Goal: Information Seeking & Learning: Learn about a topic

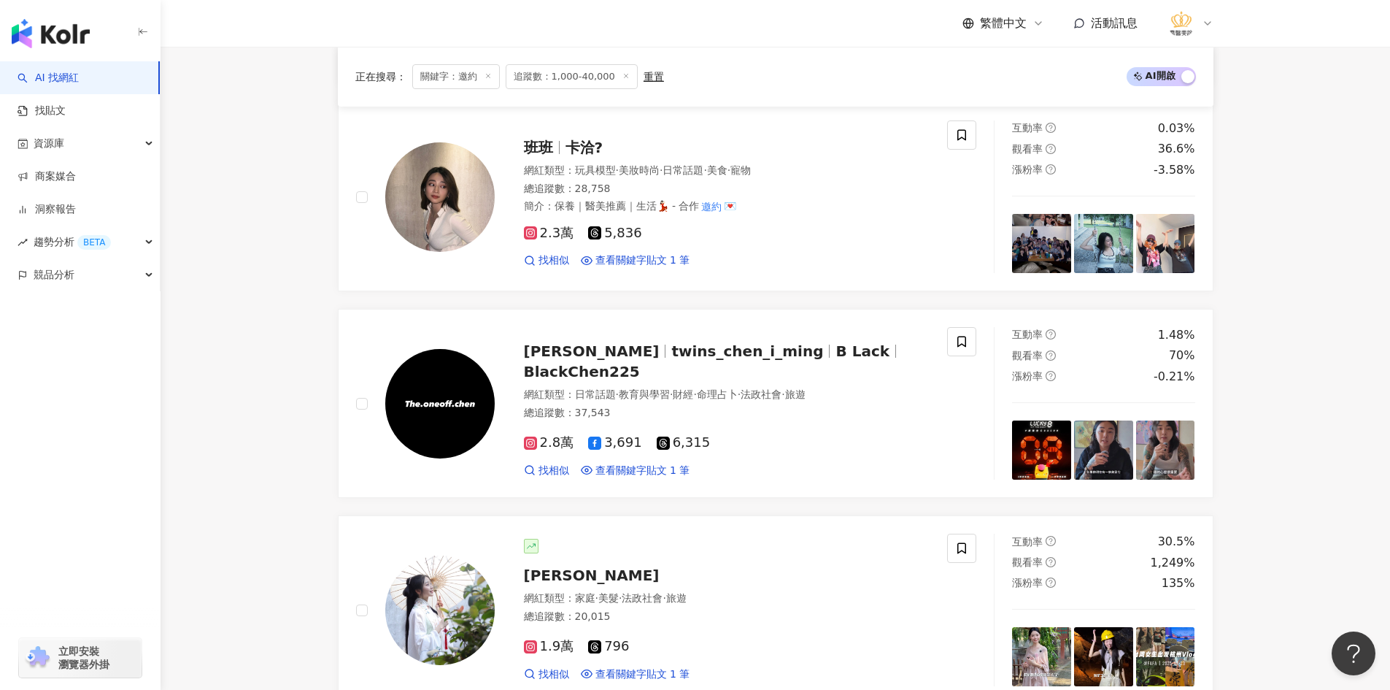
scroll to position [1095, 0]
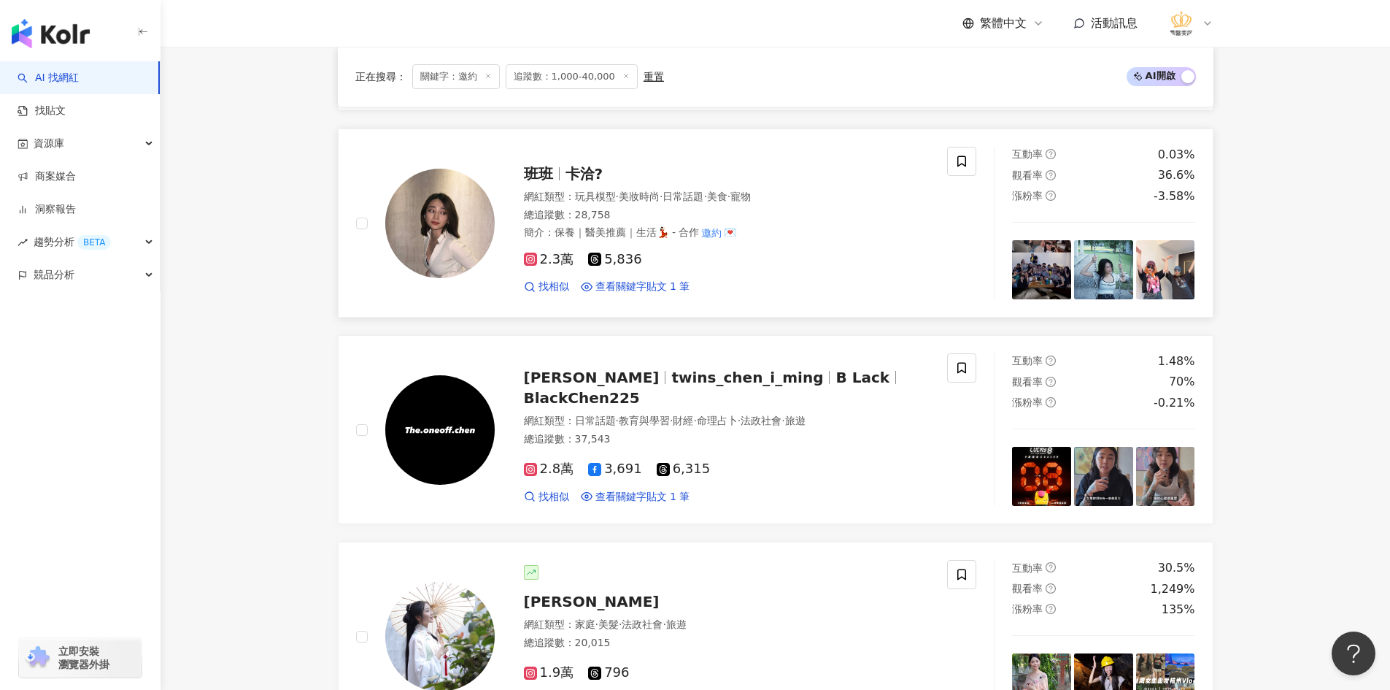
click at [453, 228] on img at bounding box center [439, 223] width 109 height 109
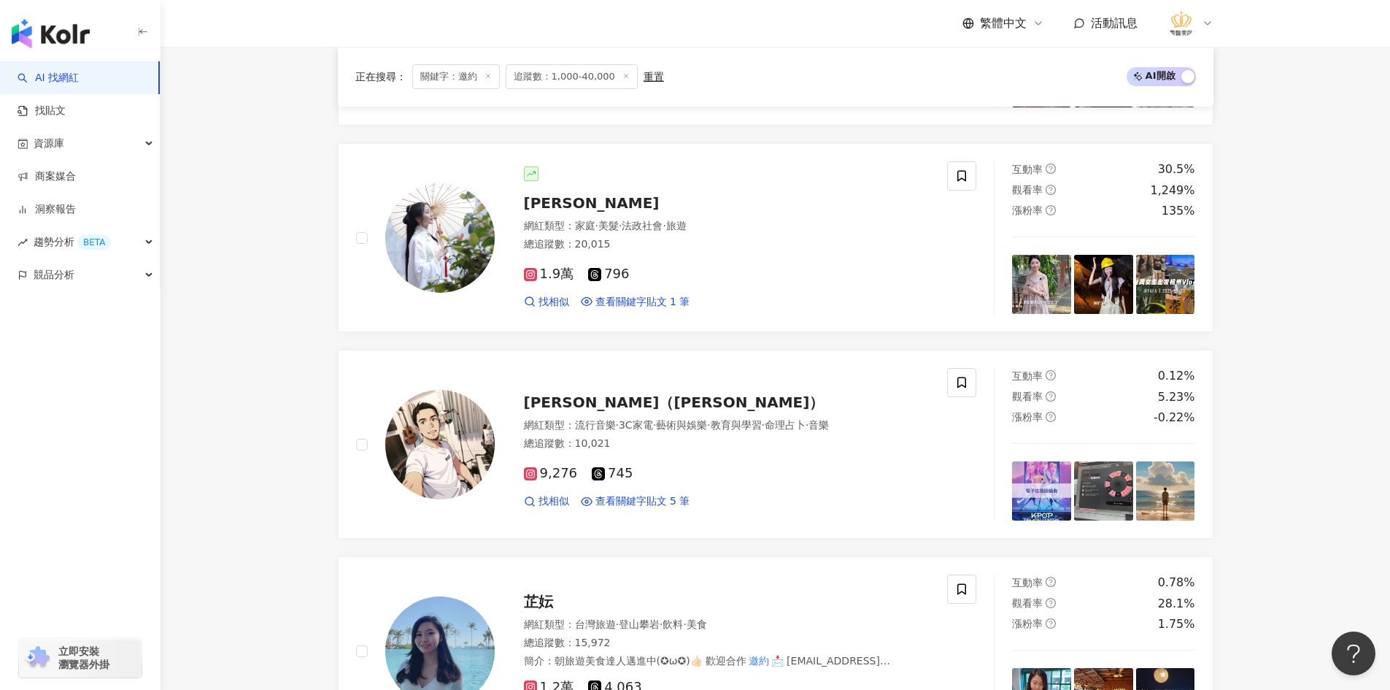
scroll to position [1460, 0]
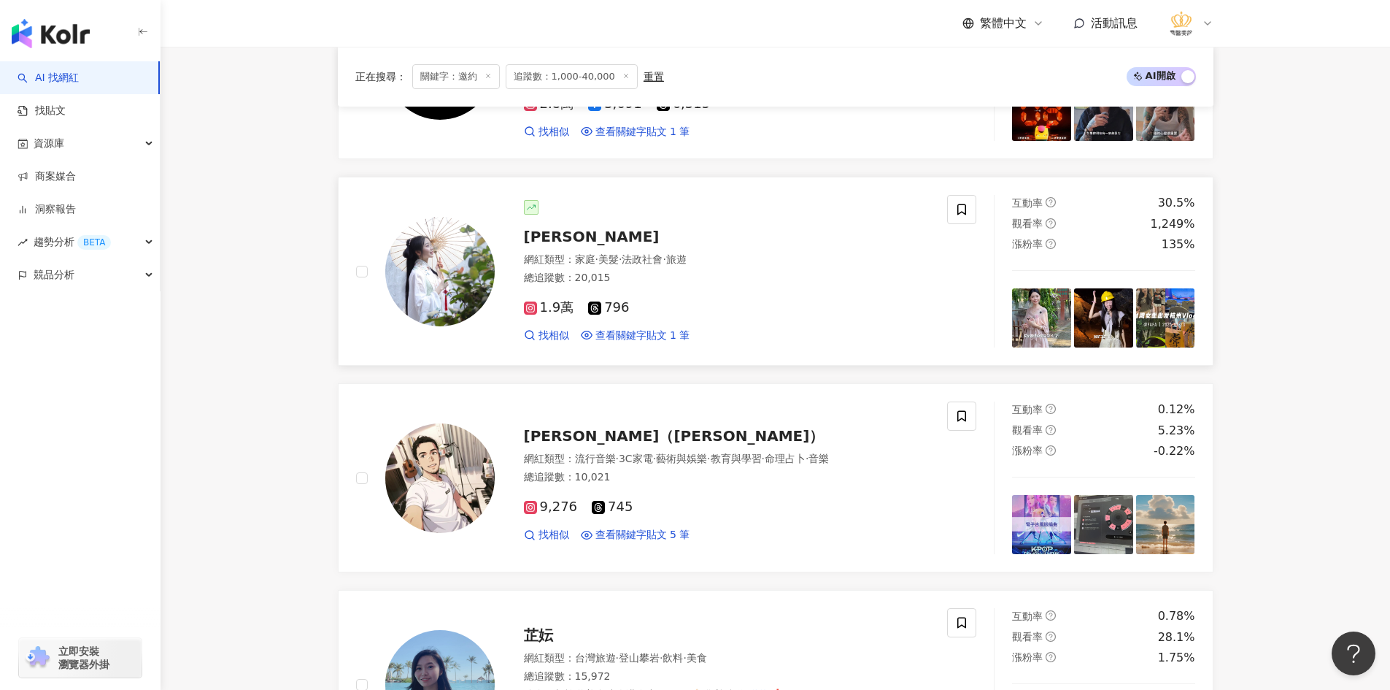
click at [437, 282] on img at bounding box center [439, 271] width 109 height 109
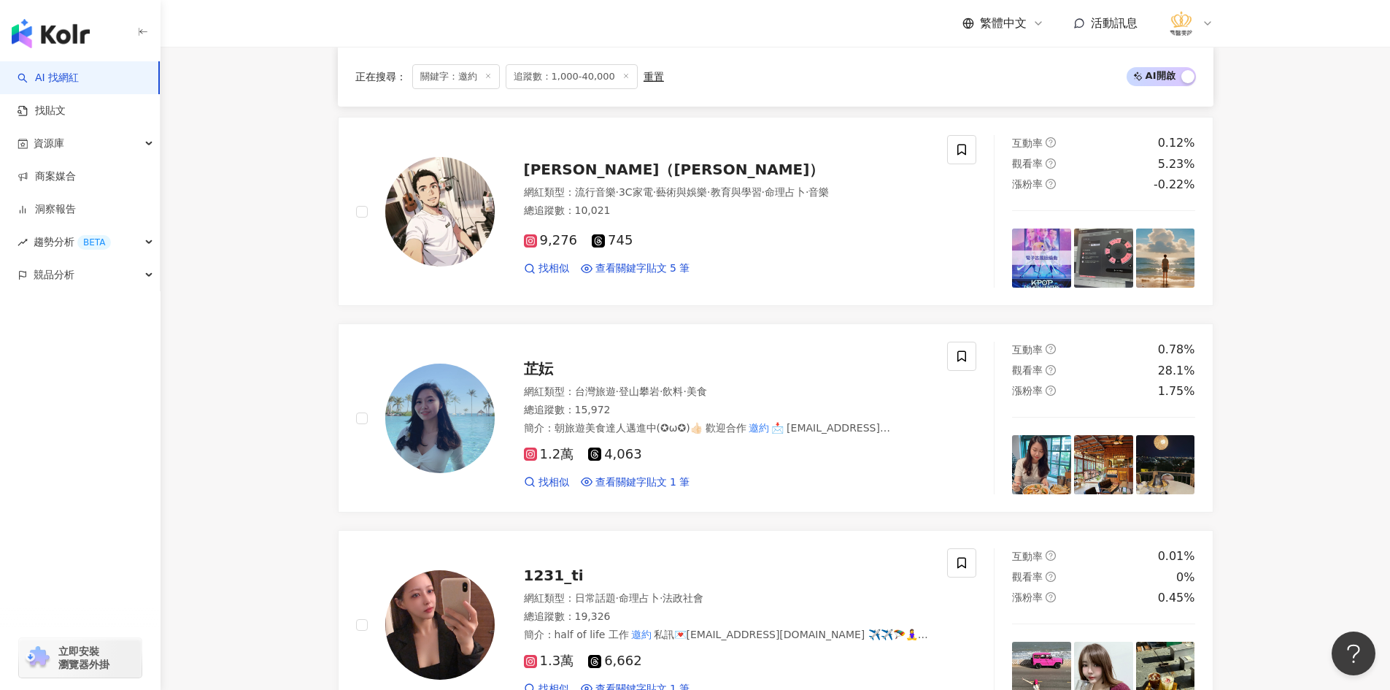
scroll to position [1751, 0]
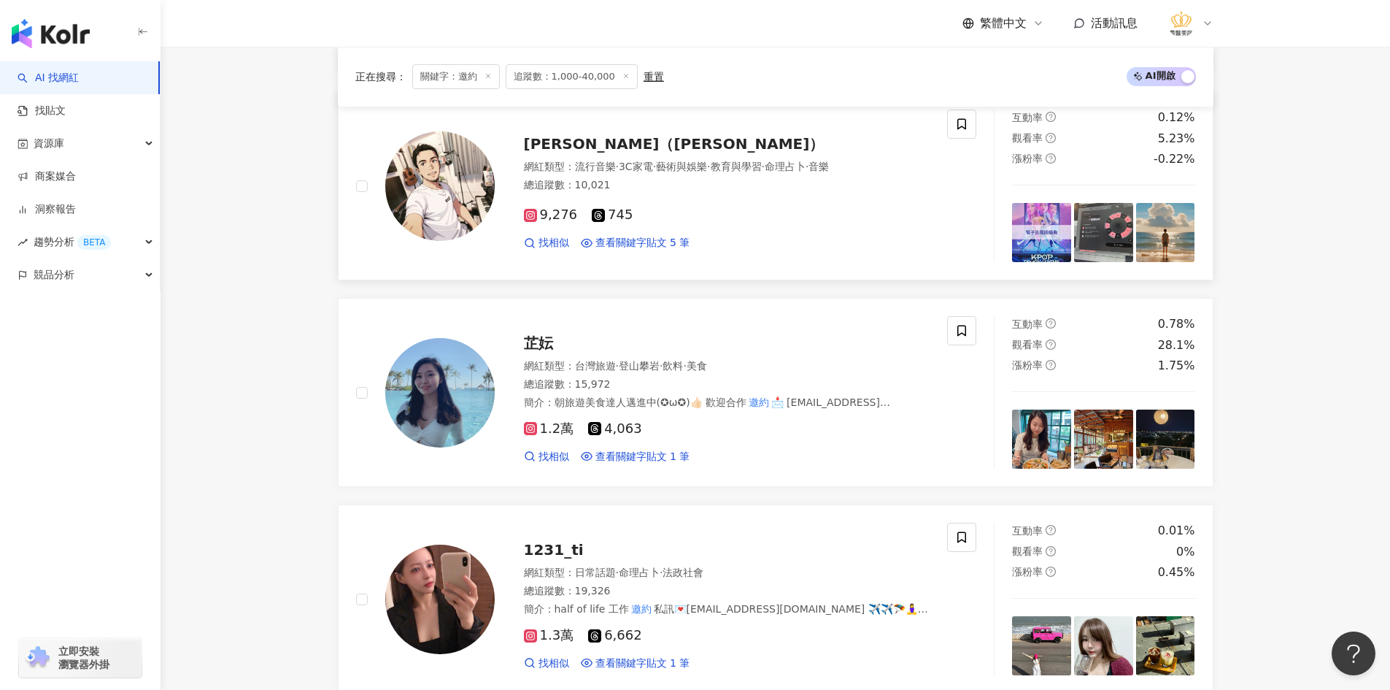
click at [436, 231] on img at bounding box center [439, 185] width 109 height 109
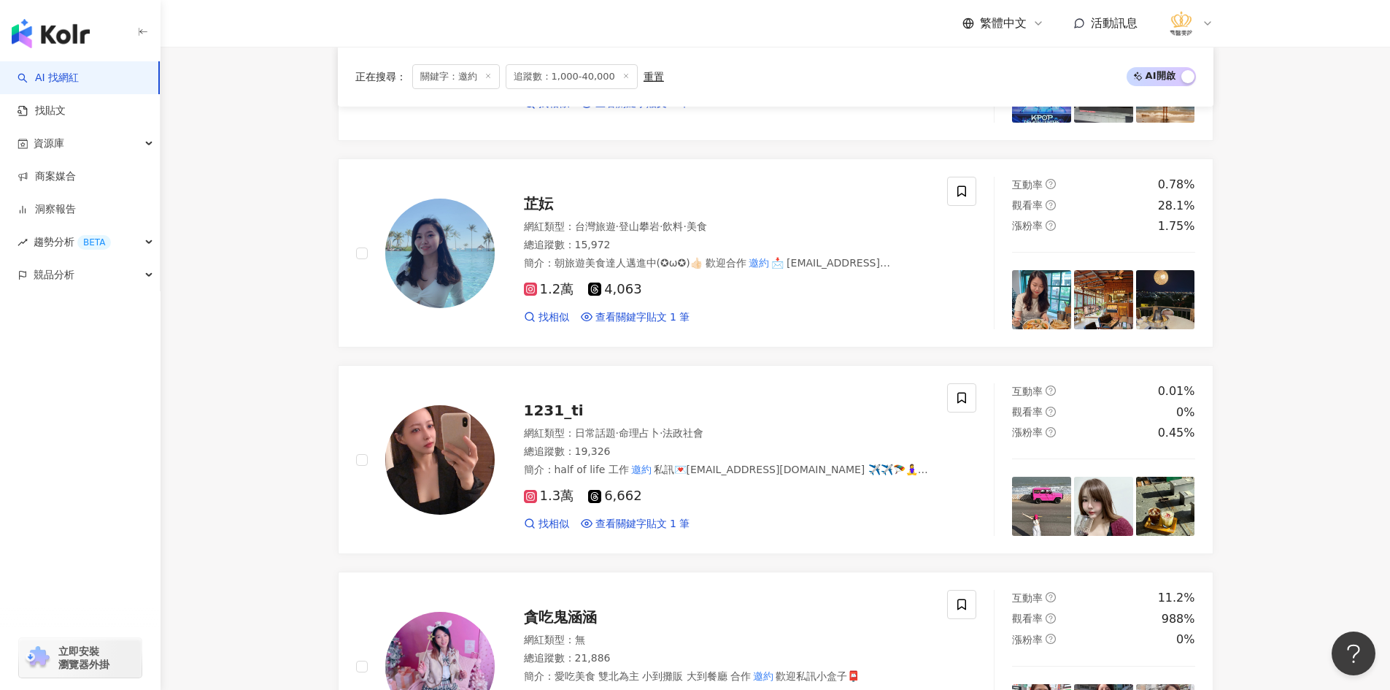
scroll to position [1897, 0]
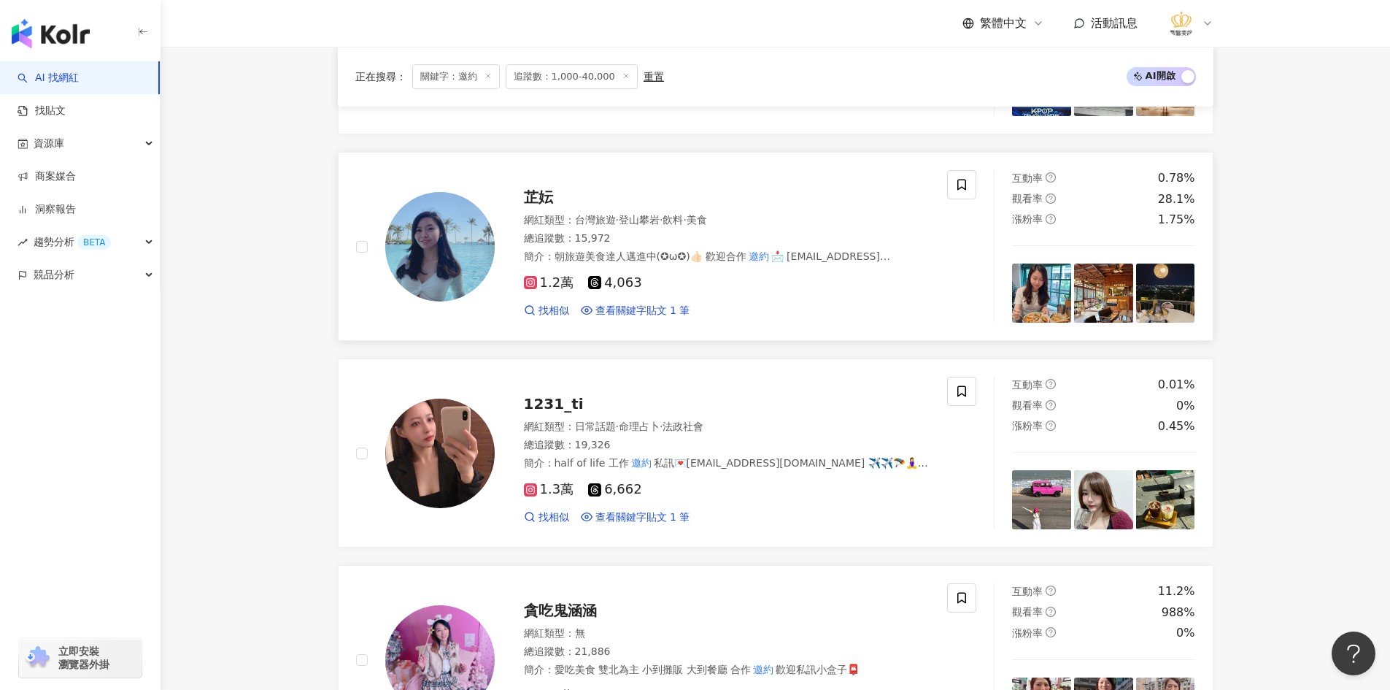
click at [417, 277] on img at bounding box center [439, 246] width 109 height 109
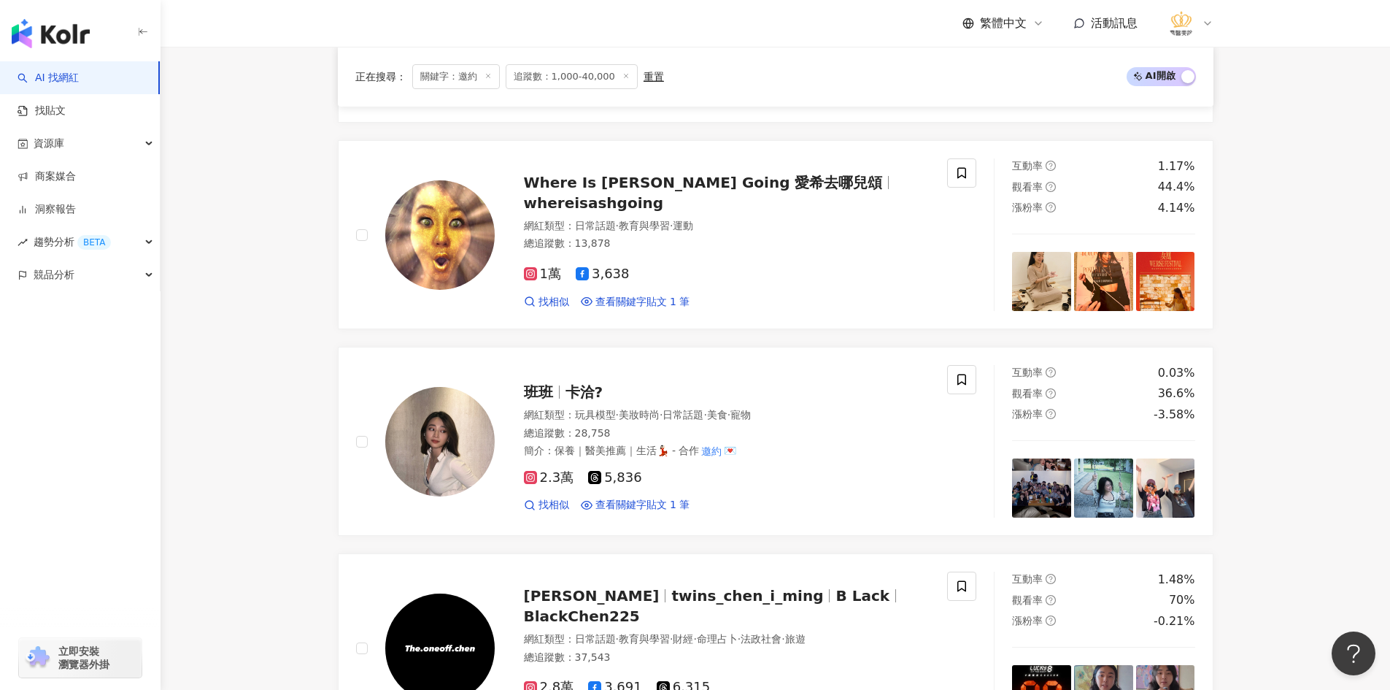
scroll to position [876, 0]
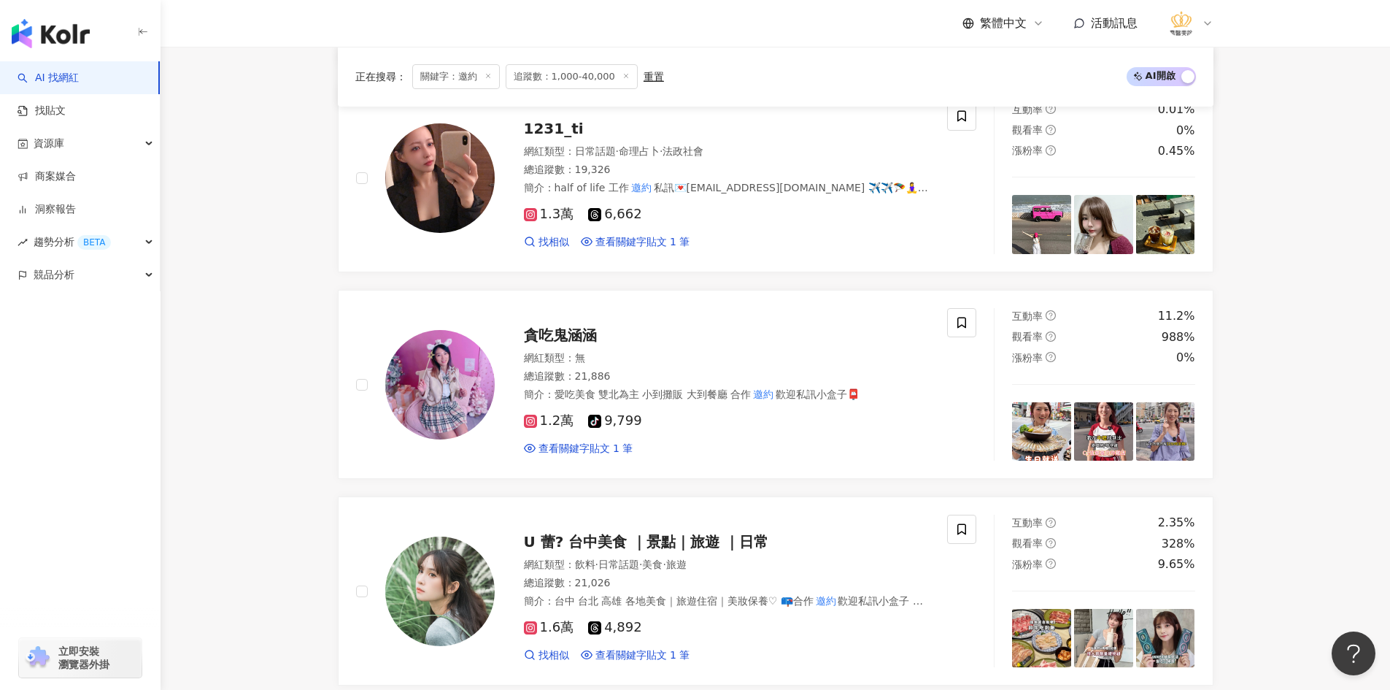
scroll to position [2335, 0]
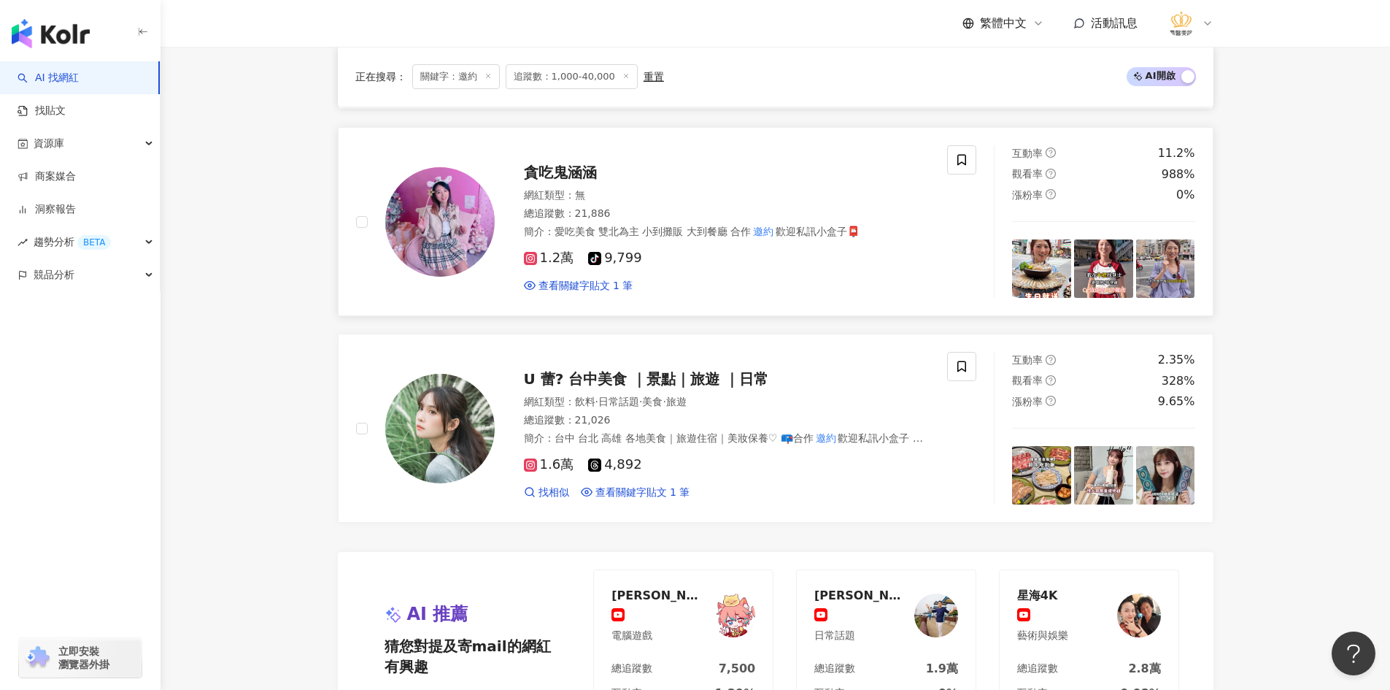
click at [452, 216] on img at bounding box center [439, 221] width 109 height 109
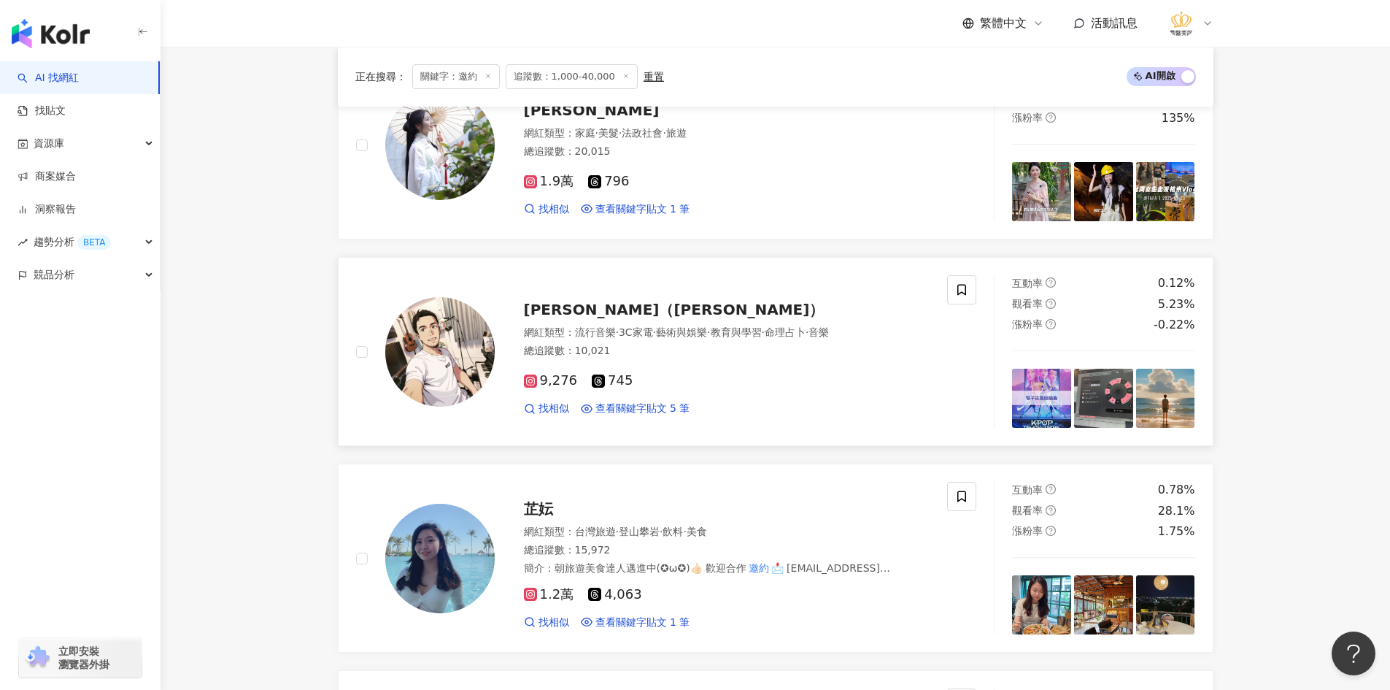
scroll to position [1678, 0]
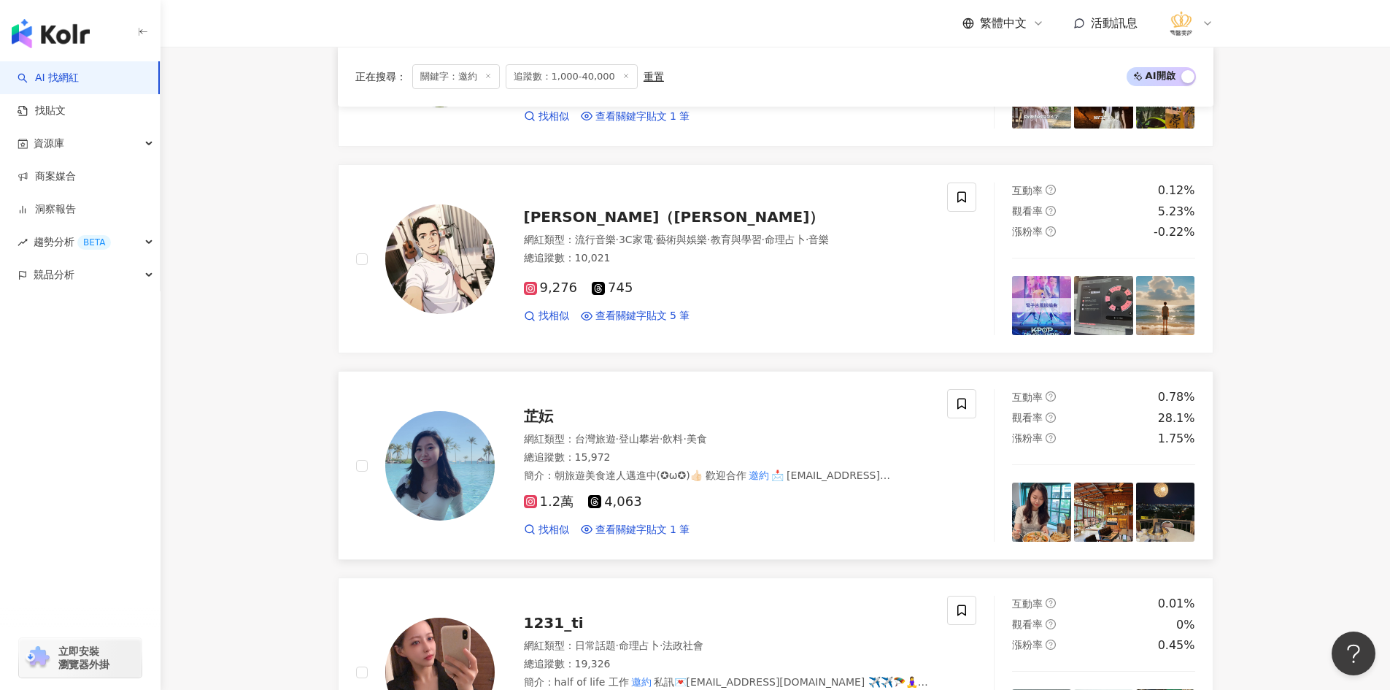
click at [766, 433] on div "網紅類型 ： 台灣旅遊 · 登山攀岩 · 飲料 · 美食" at bounding box center [727, 439] width 406 height 15
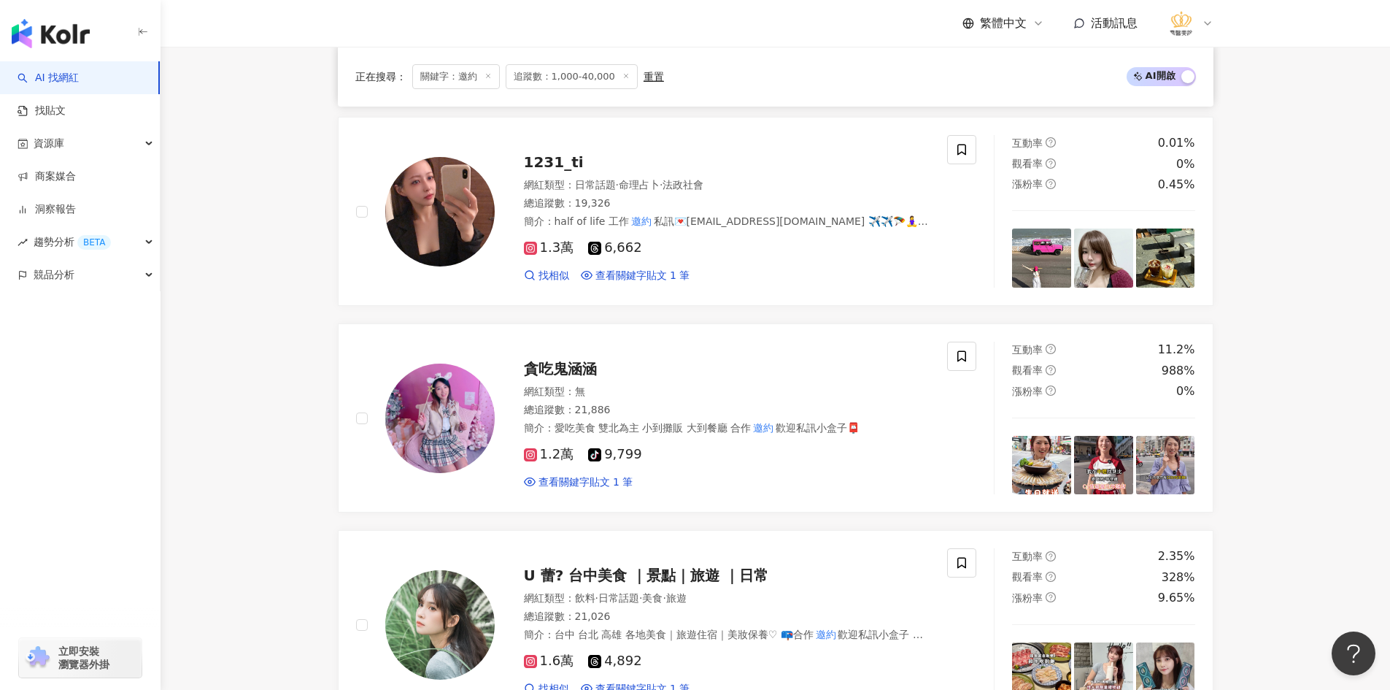
scroll to position [2408, 0]
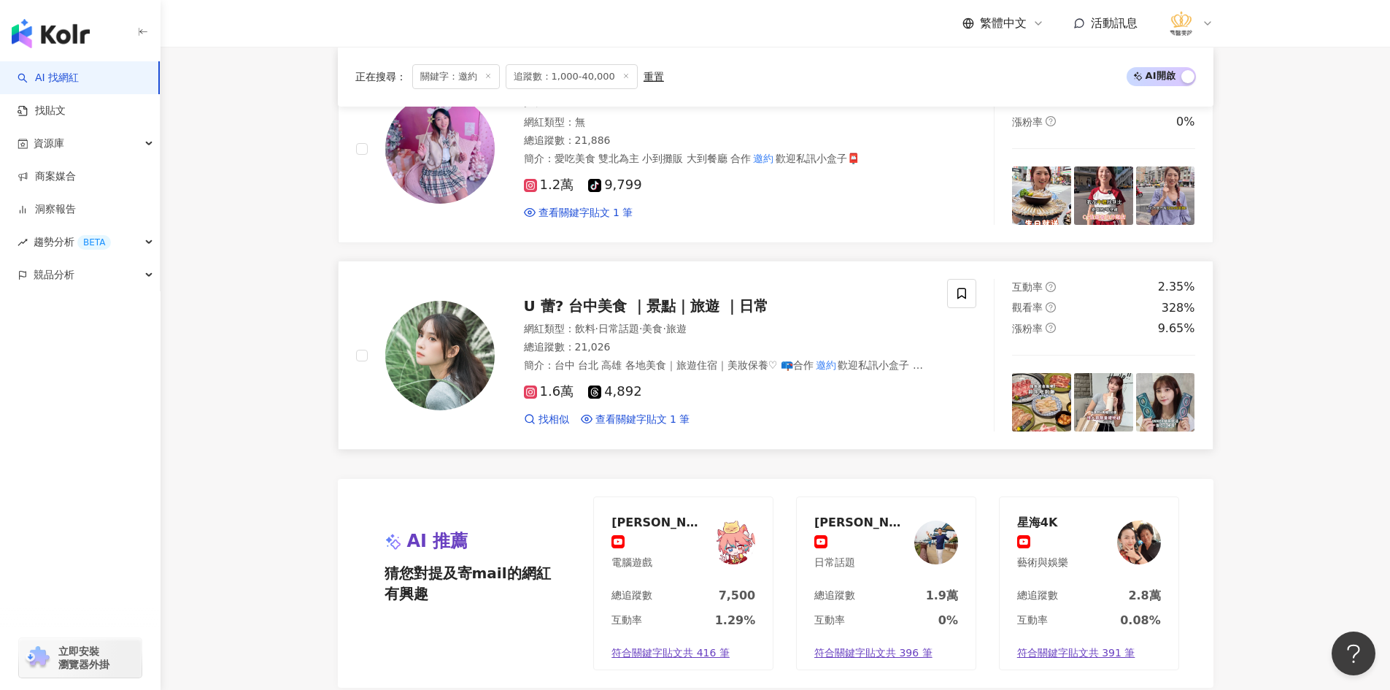
click at [442, 364] on img at bounding box center [439, 355] width 109 height 109
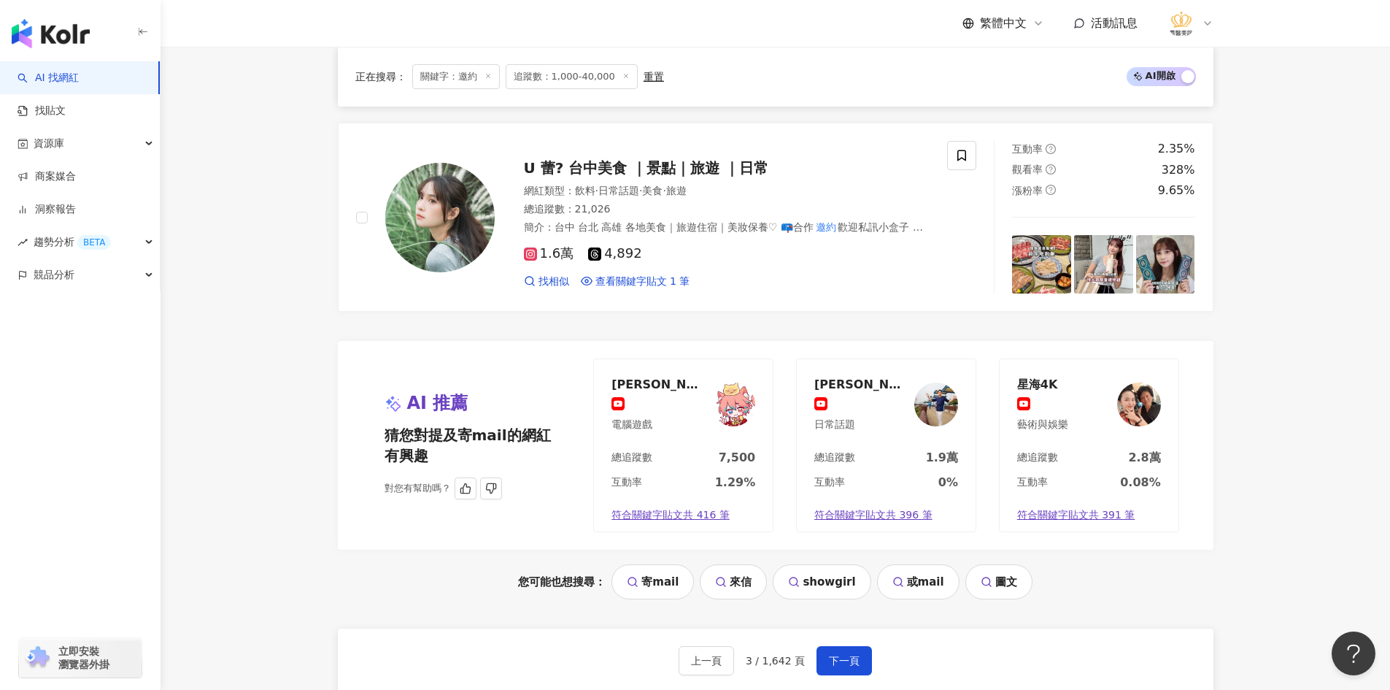
scroll to position [2554, 0]
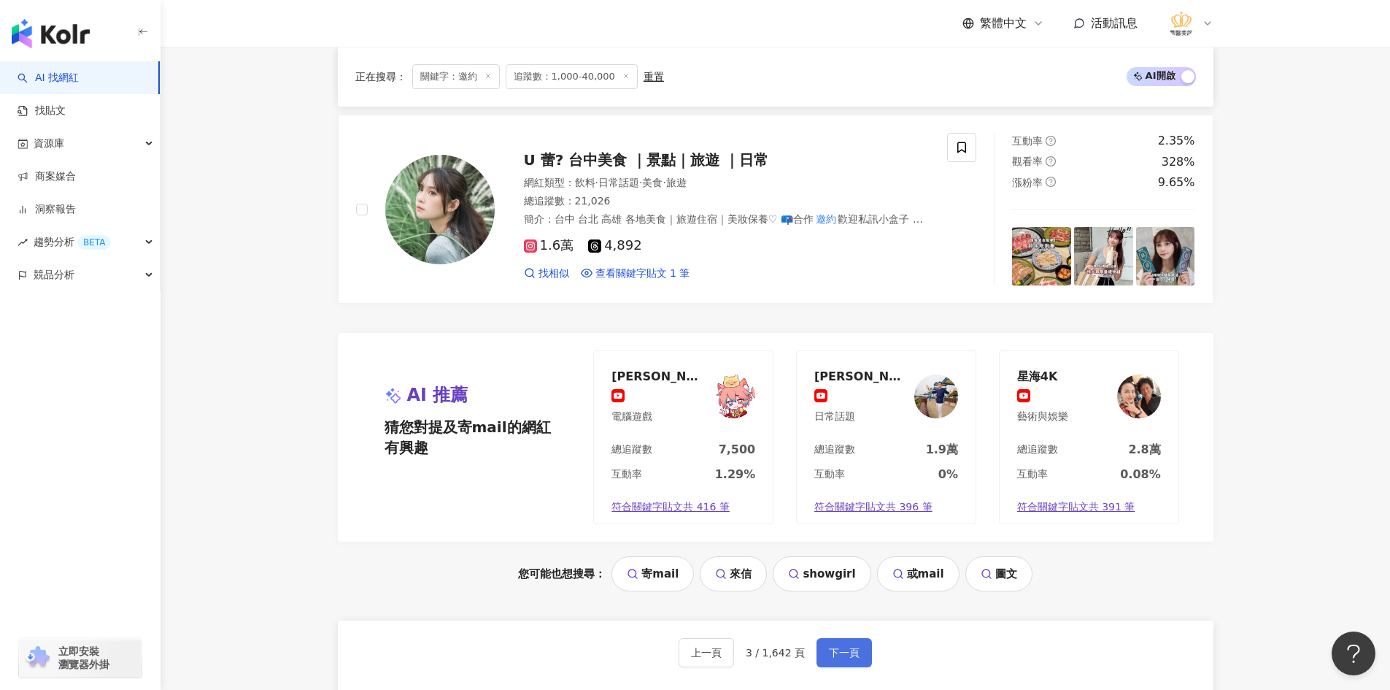
click at [849, 654] on span "下一頁" at bounding box center [844, 653] width 31 height 12
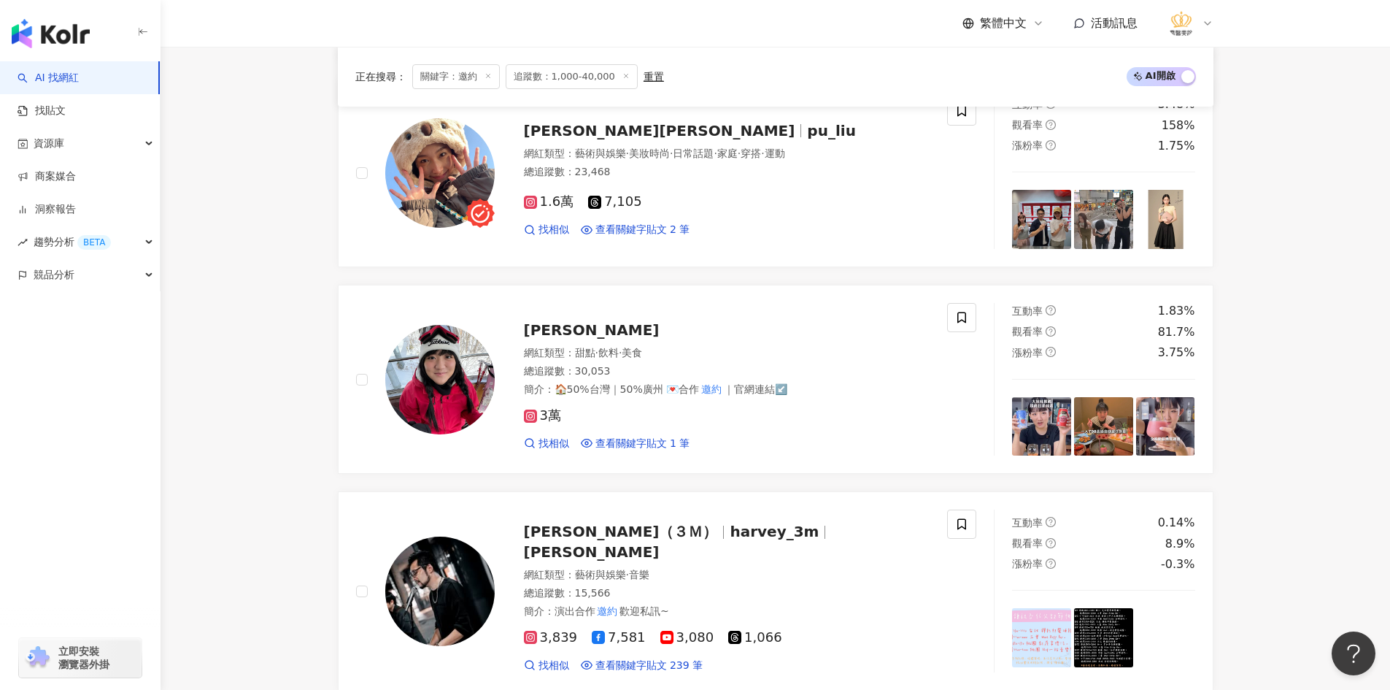
scroll to position [2177, 0]
click at [437, 574] on img at bounding box center [439, 591] width 109 height 109
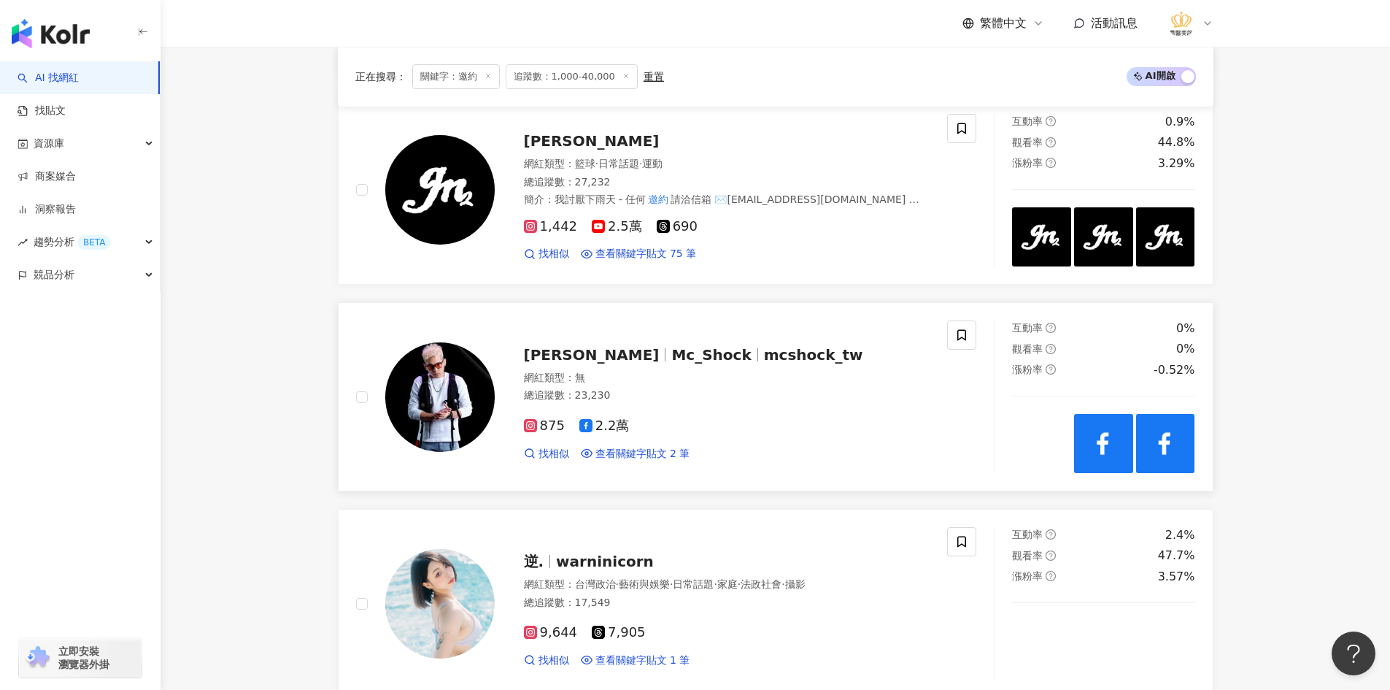
scroll to position [790, 0]
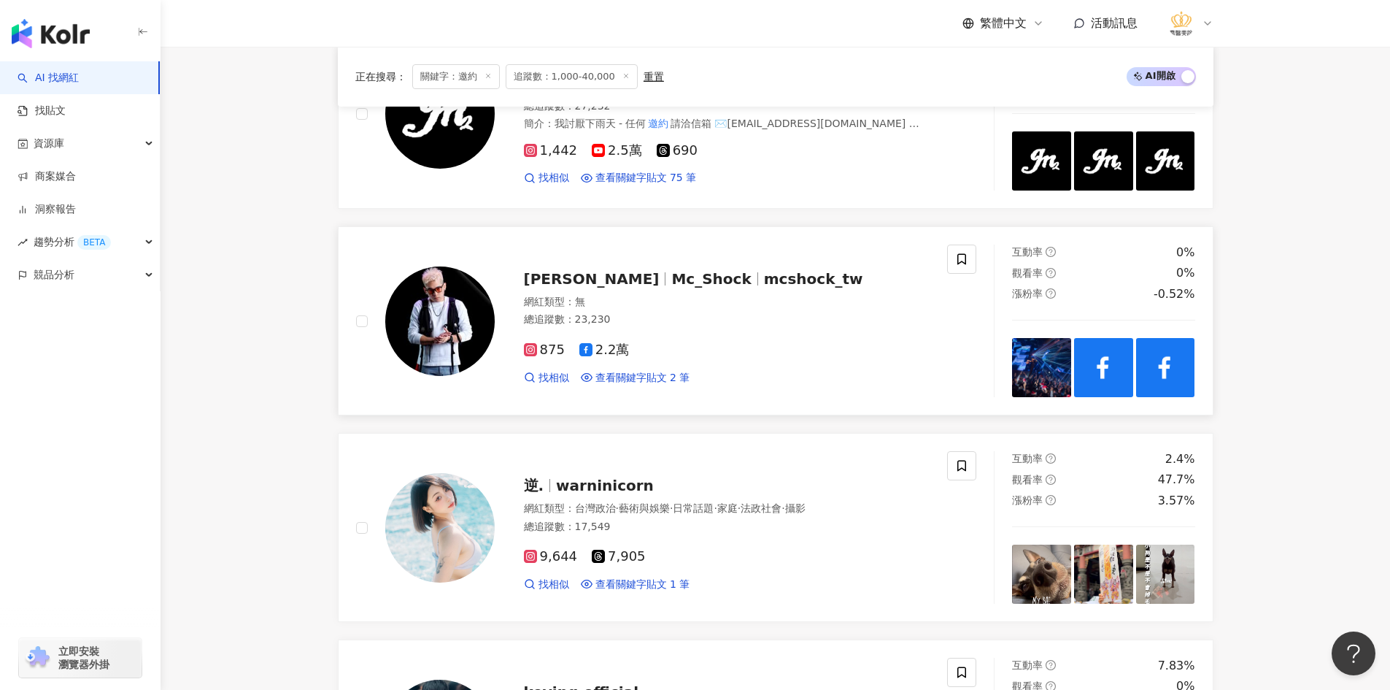
click at [450, 315] on img at bounding box center [439, 320] width 109 height 109
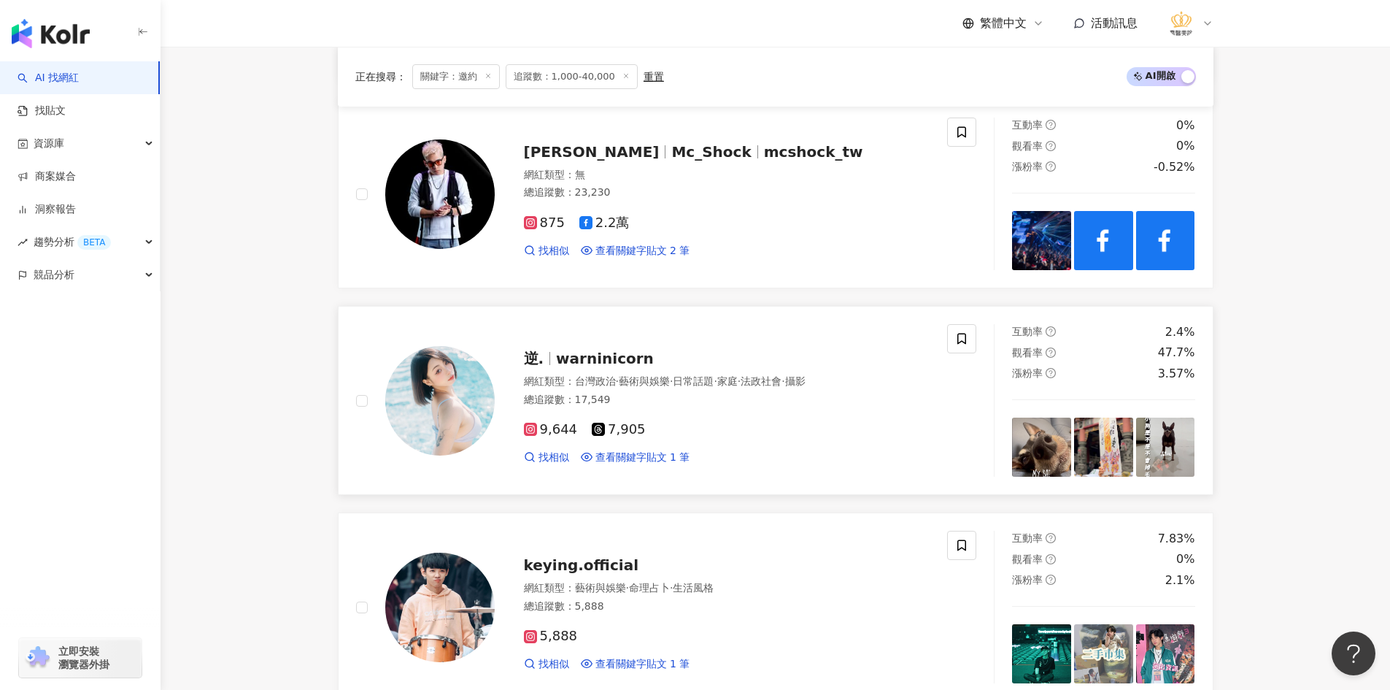
scroll to position [936, 0]
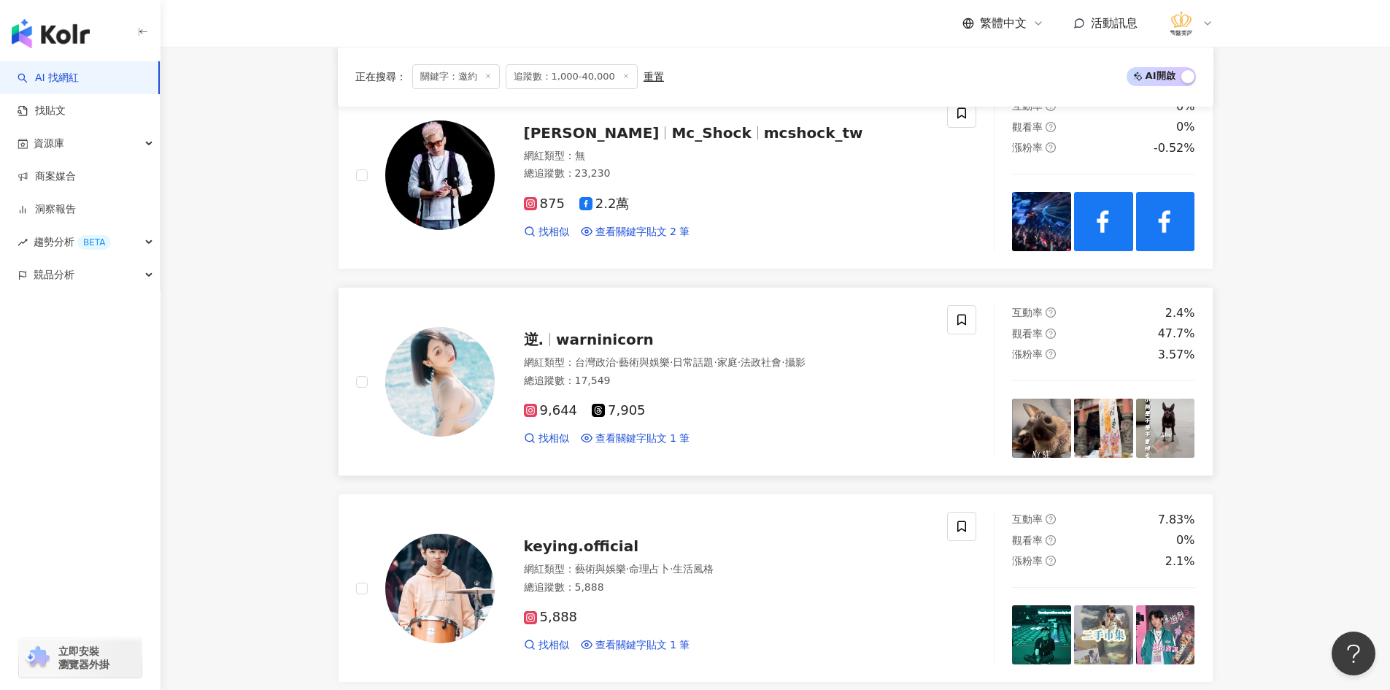
click at [453, 393] on img at bounding box center [439, 381] width 109 height 109
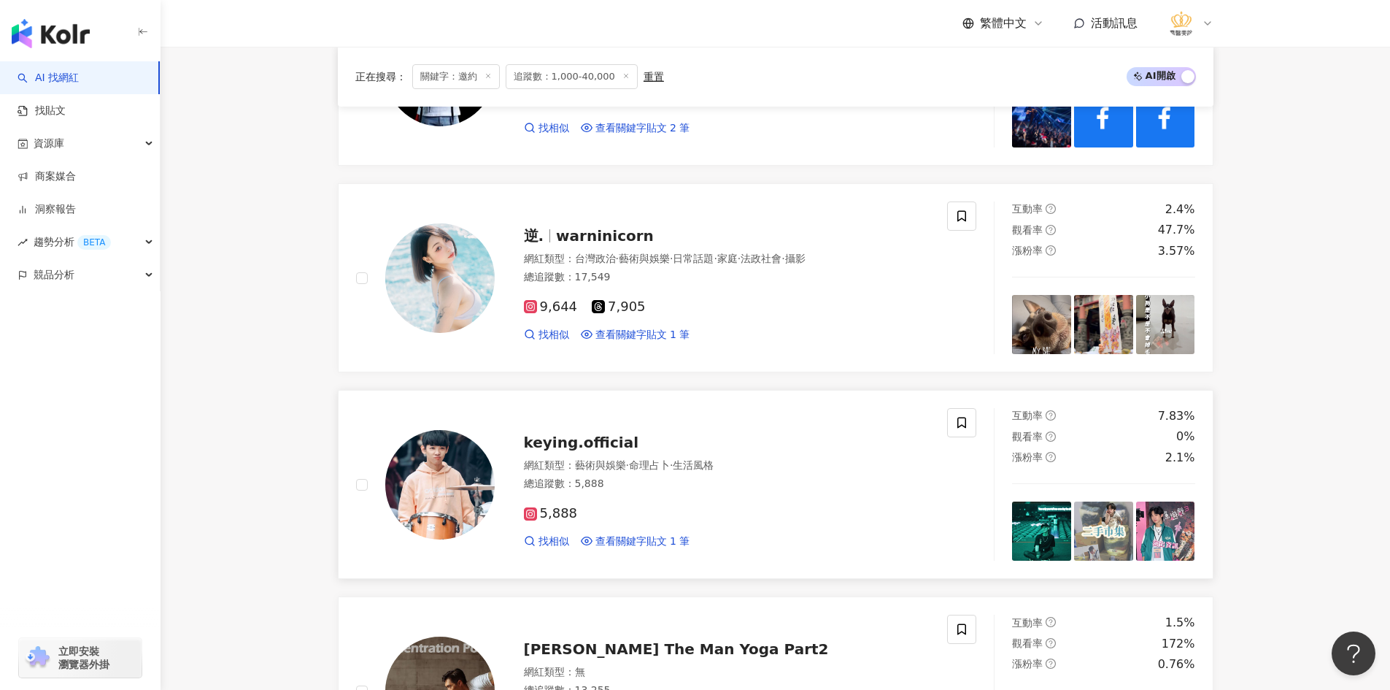
scroll to position [1082, 0]
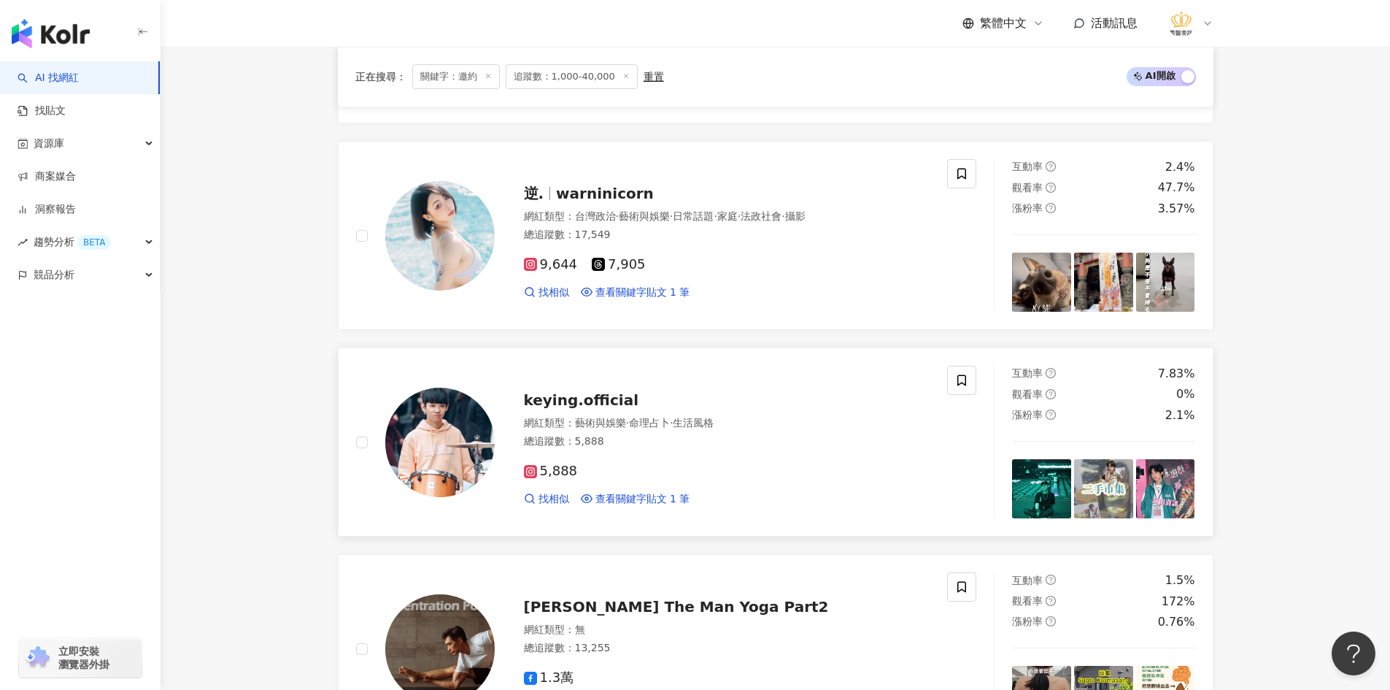
click at [439, 453] on img at bounding box center [439, 442] width 109 height 109
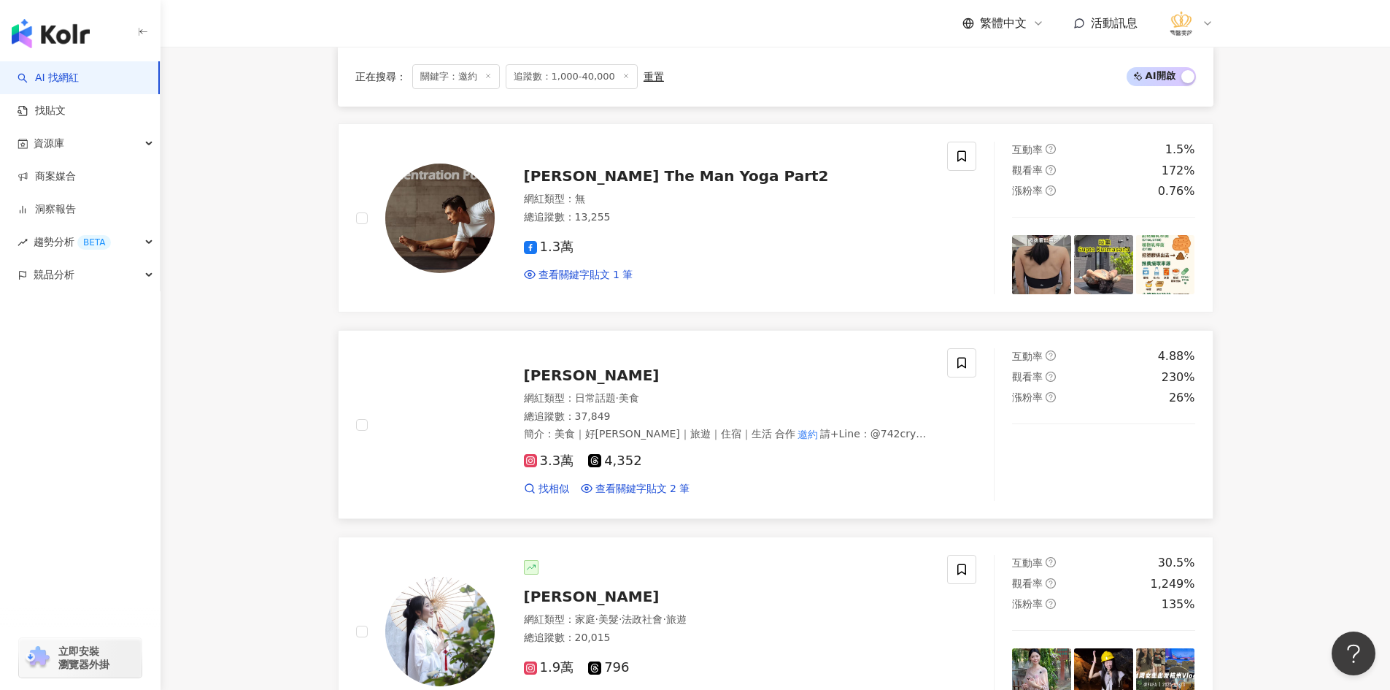
scroll to position [1520, 0]
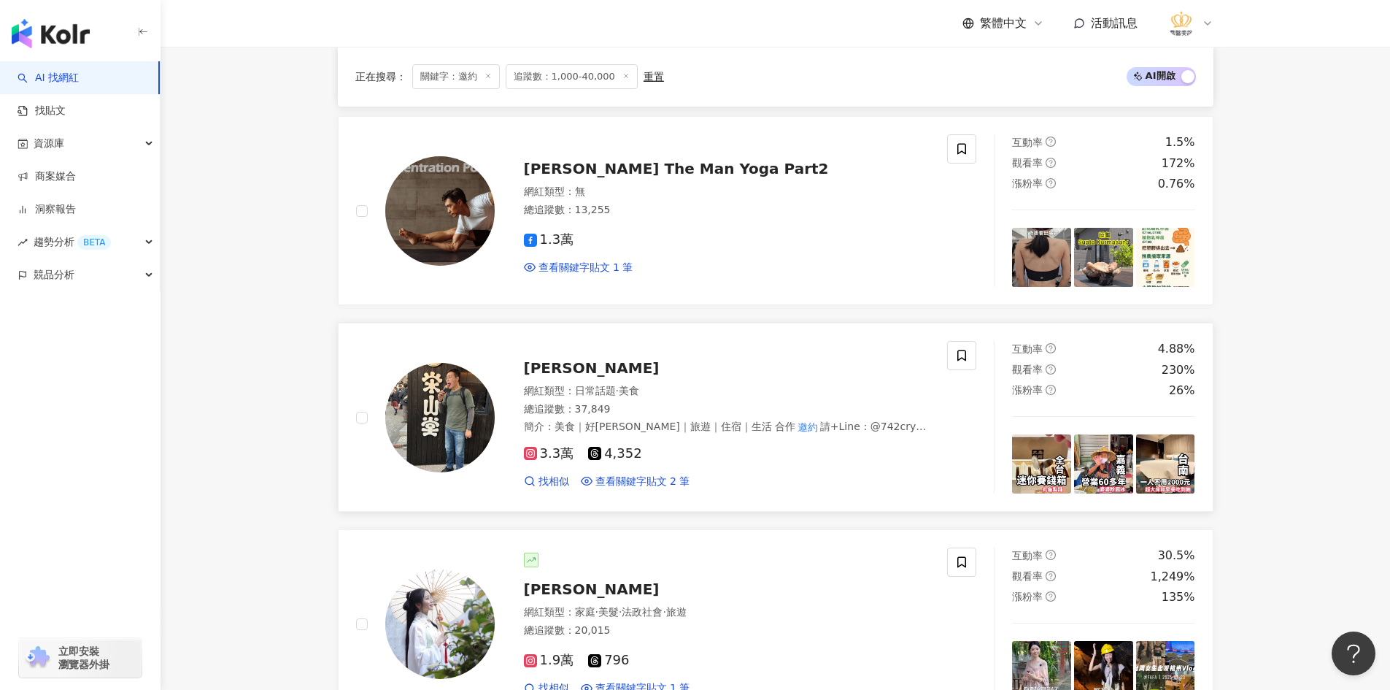
click at [472, 414] on img at bounding box center [439, 417] width 109 height 109
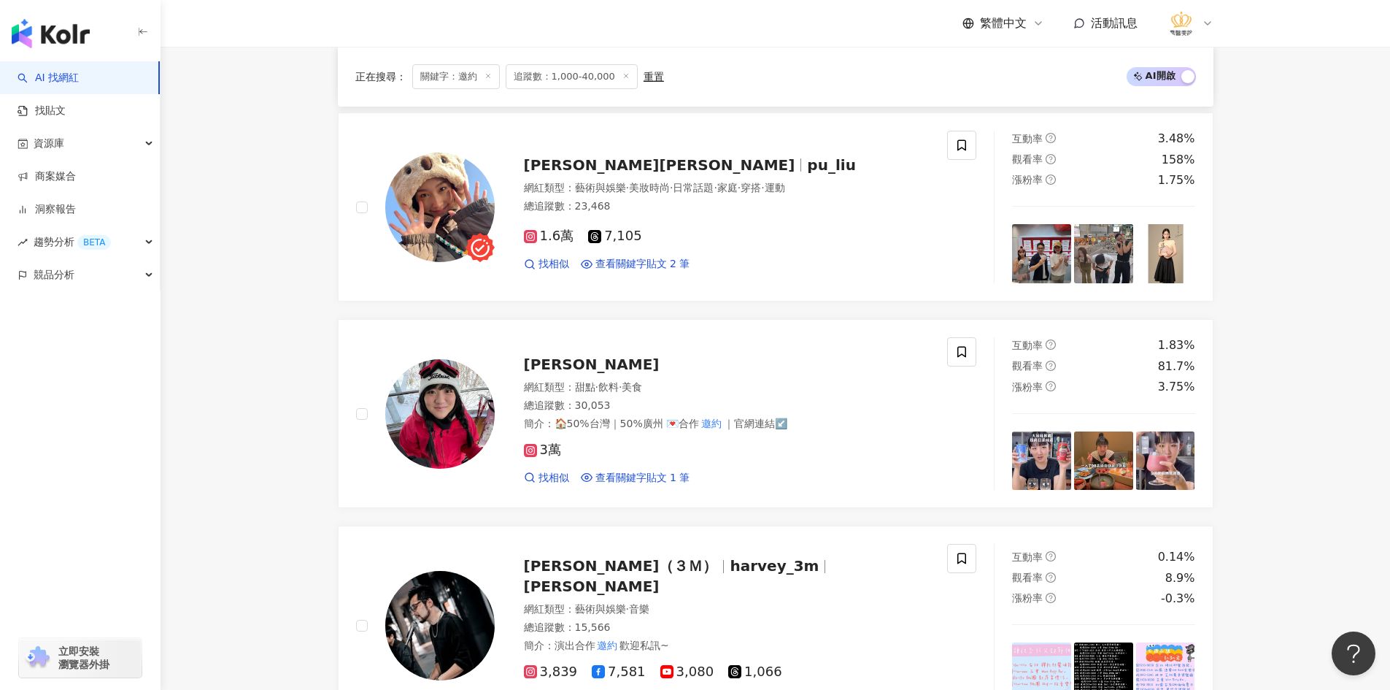
scroll to position [2177, 0]
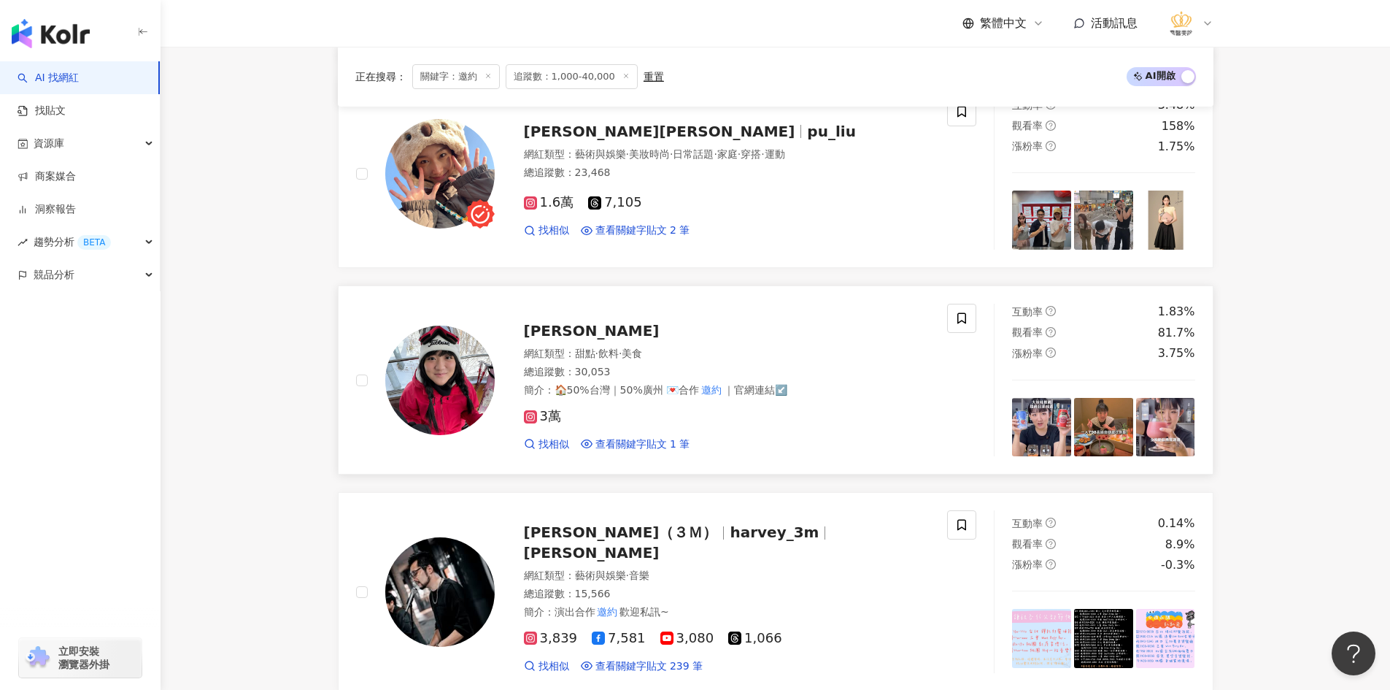
click at [420, 380] on img at bounding box center [439, 379] width 109 height 109
click at [969, 318] on span at bounding box center [961, 318] width 29 height 29
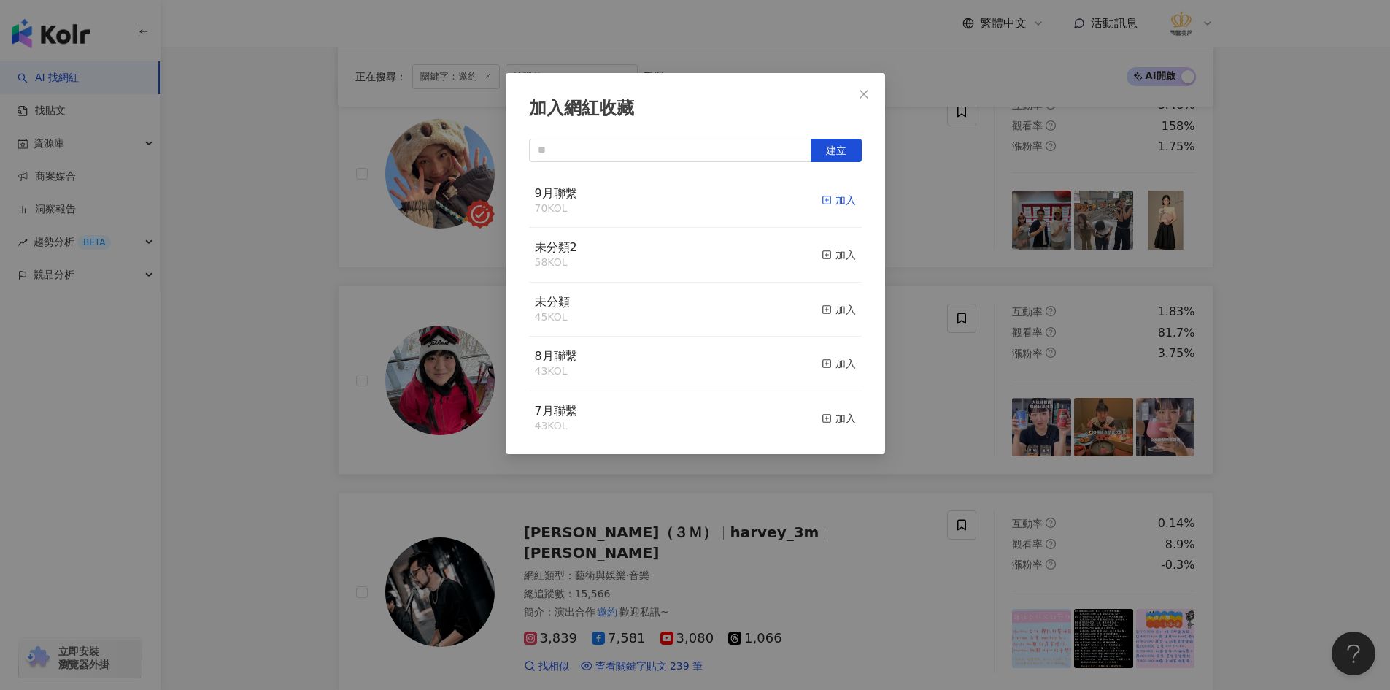
click at [822, 198] on icon "button" at bounding box center [827, 200] width 10 height 10
click at [258, 417] on div "加入網紅收藏 建立" at bounding box center [695, 345] width 1390 height 690
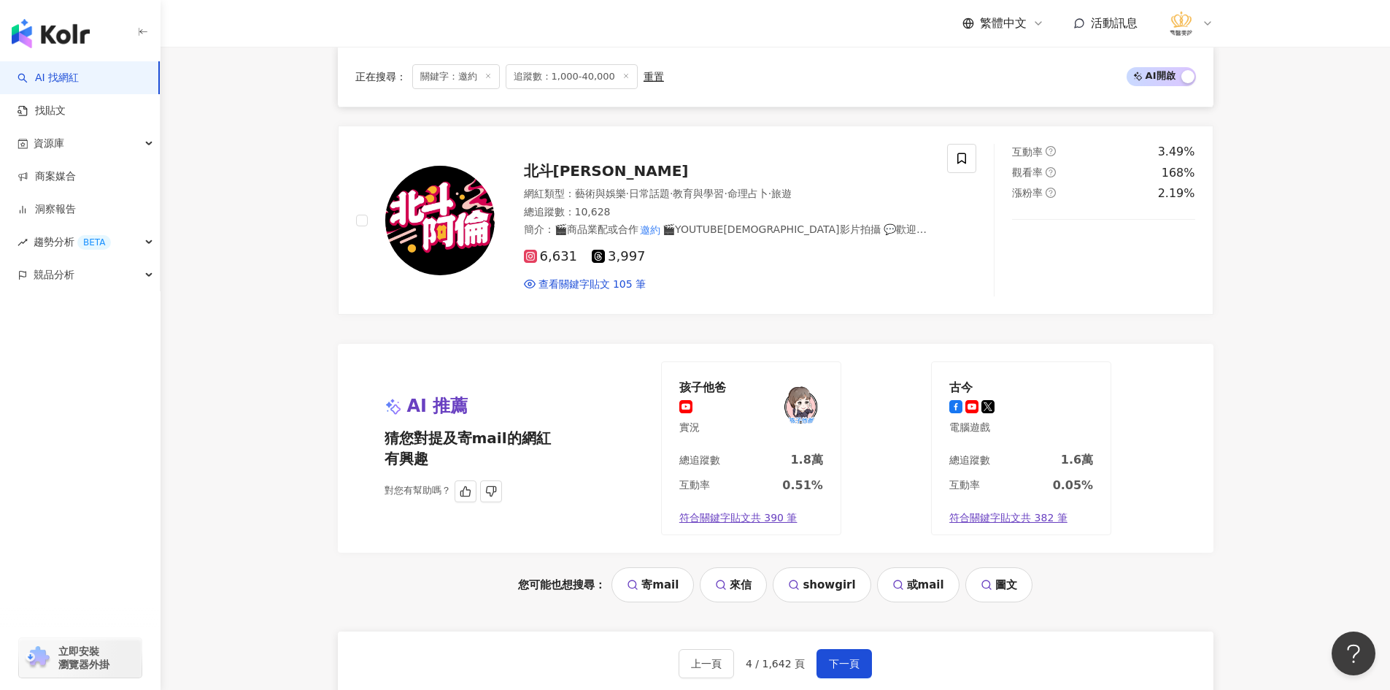
scroll to position [2761, 0]
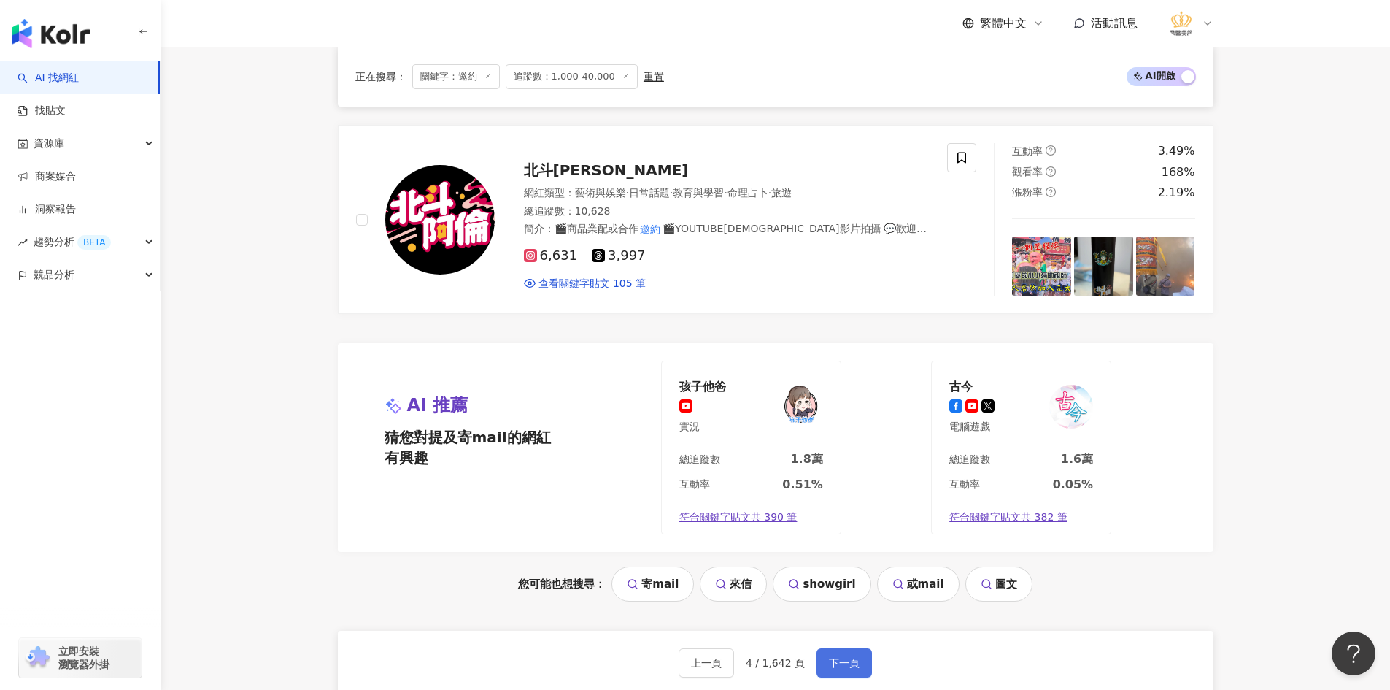
click at [847, 657] on span "下一頁" at bounding box center [844, 663] width 31 height 12
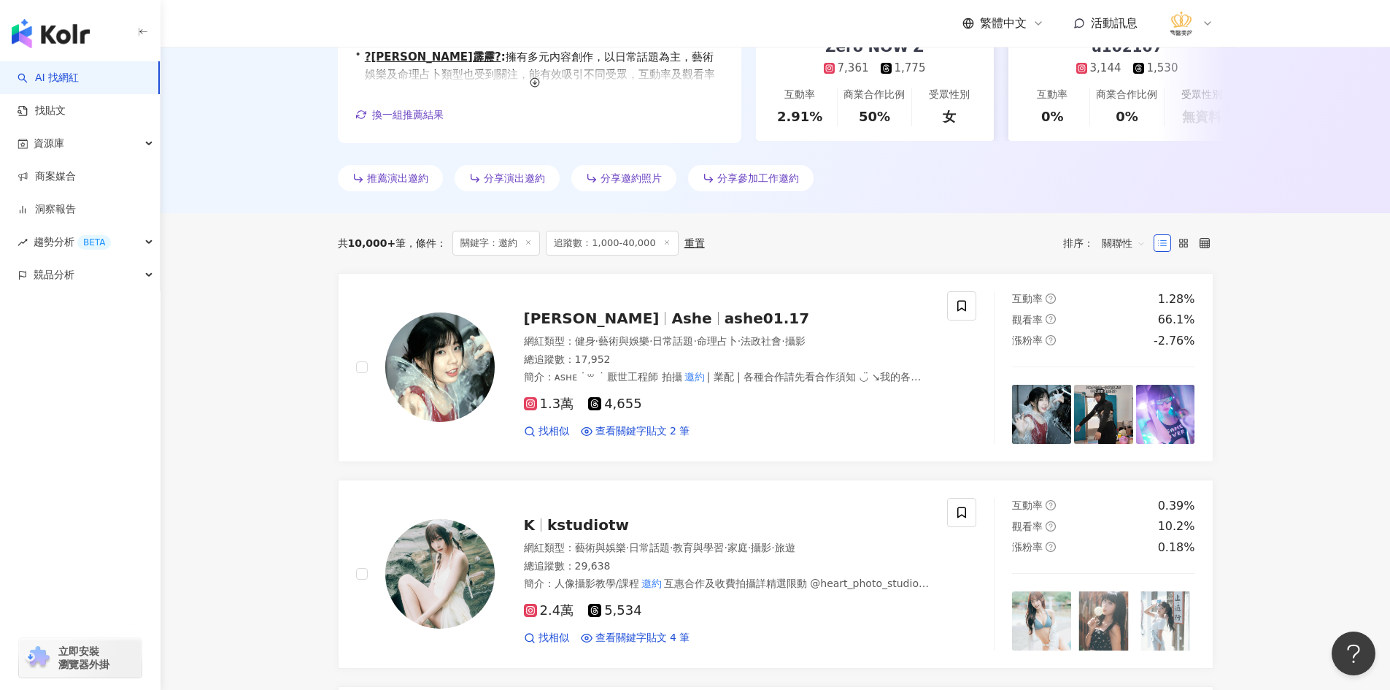
scroll to position [404, 0]
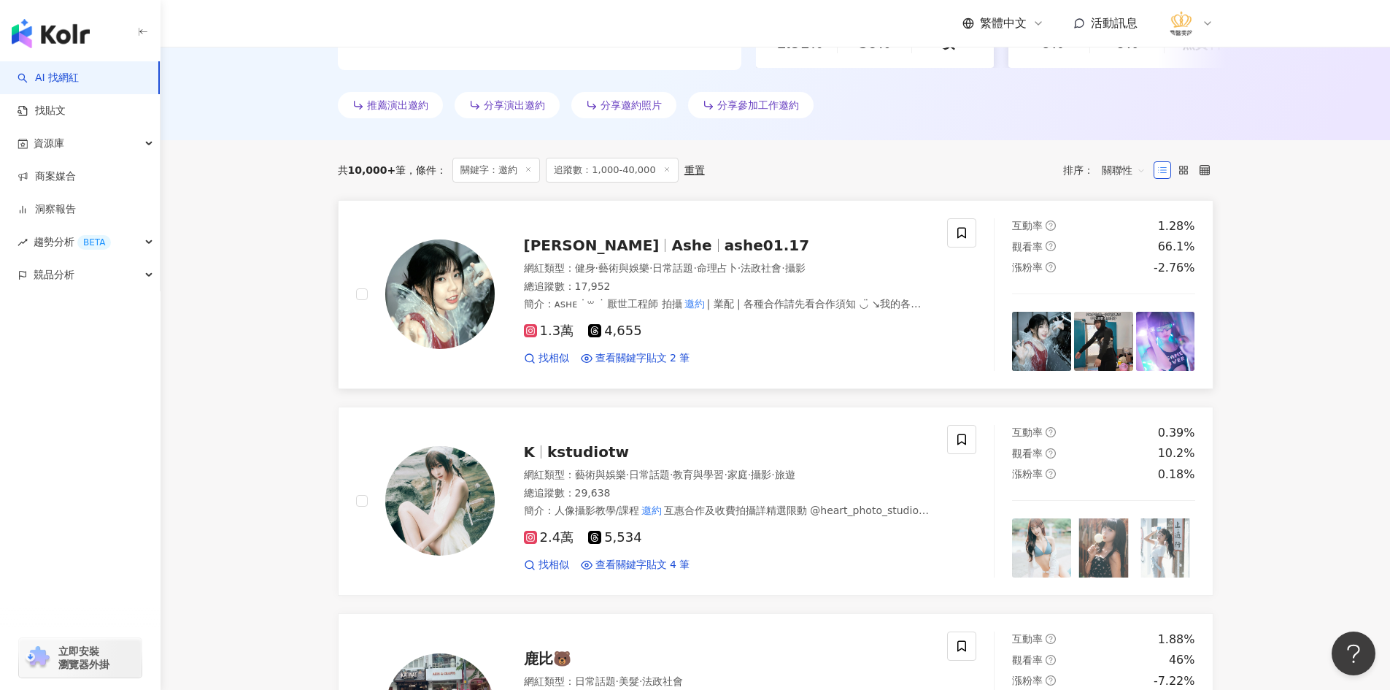
click at [473, 310] on img at bounding box center [439, 293] width 109 height 109
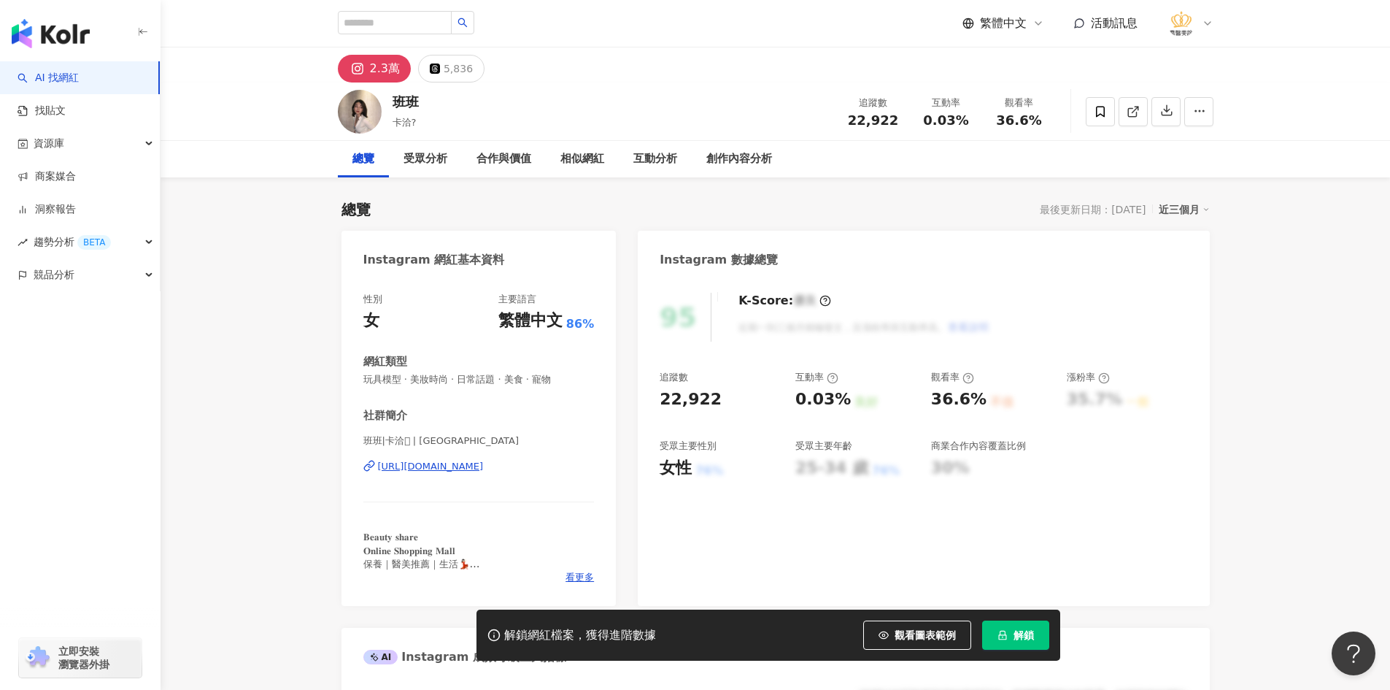
click at [526, 458] on div "班班|卡洽𖠌 | acaciaben https://www.instagram.com/acaciaben/" at bounding box center [478, 476] width 231 height 85
click at [484, 470] on div "https://www.instagram.com/acaciaben/" at bounding box center [431, 466] width 106 height 13
click at [468, 460] on div "https://www.instagram.com/rong_1205/" at bounding box center [431, 466] width 106 height 13
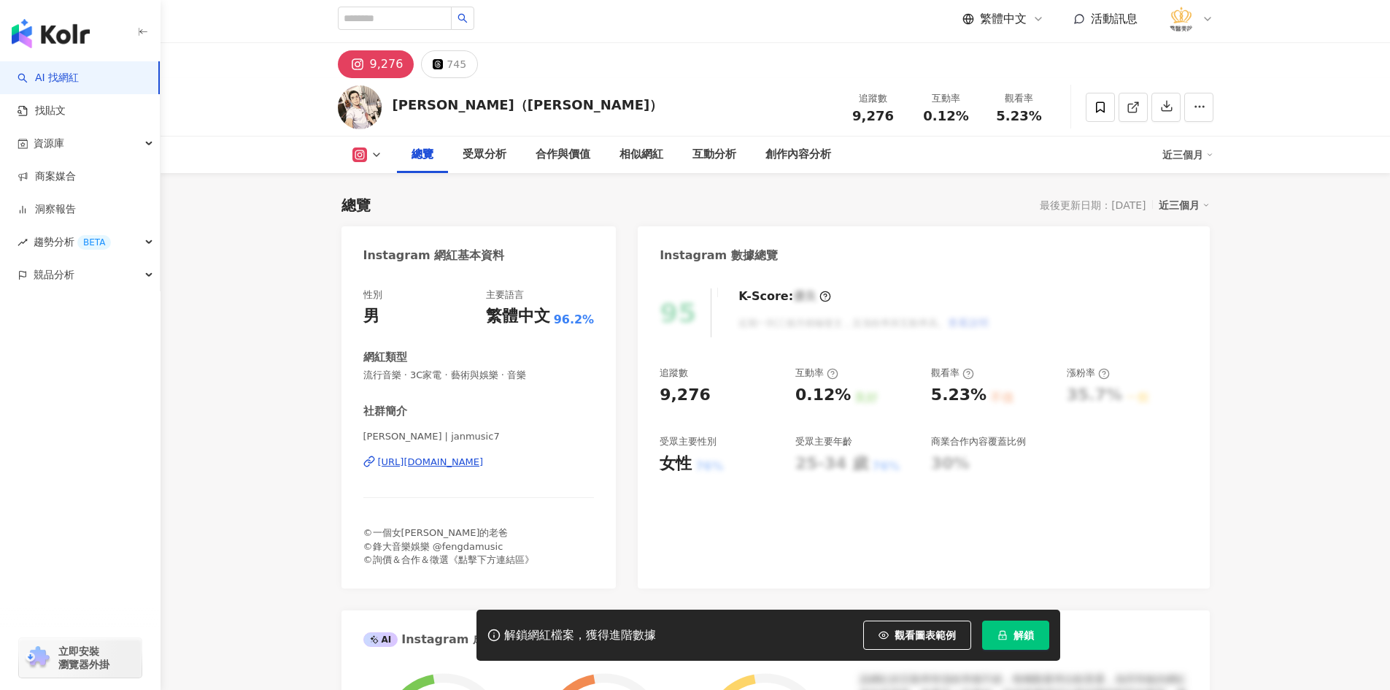
scroll to position [146, 0]
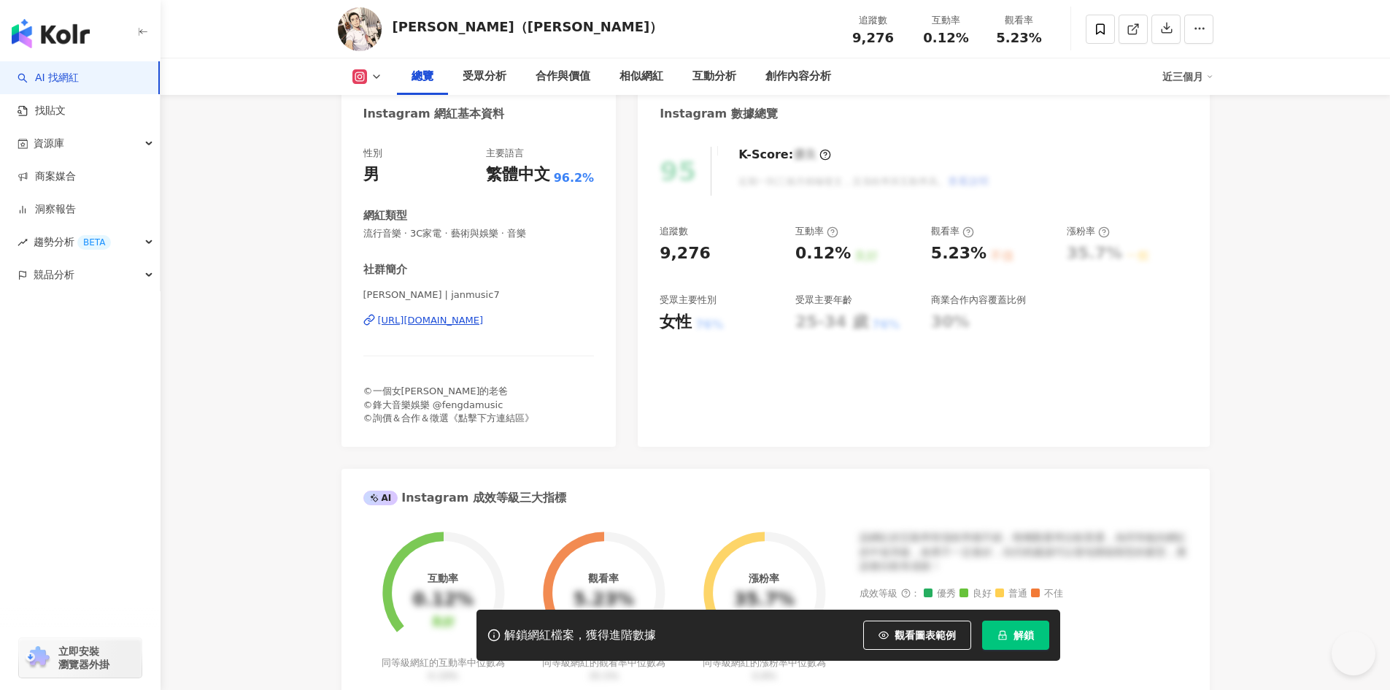
click at [424, 320] on div "https://www.instagram.com/janmusic7/" at bounding box center [431, 320] width 106 height 13
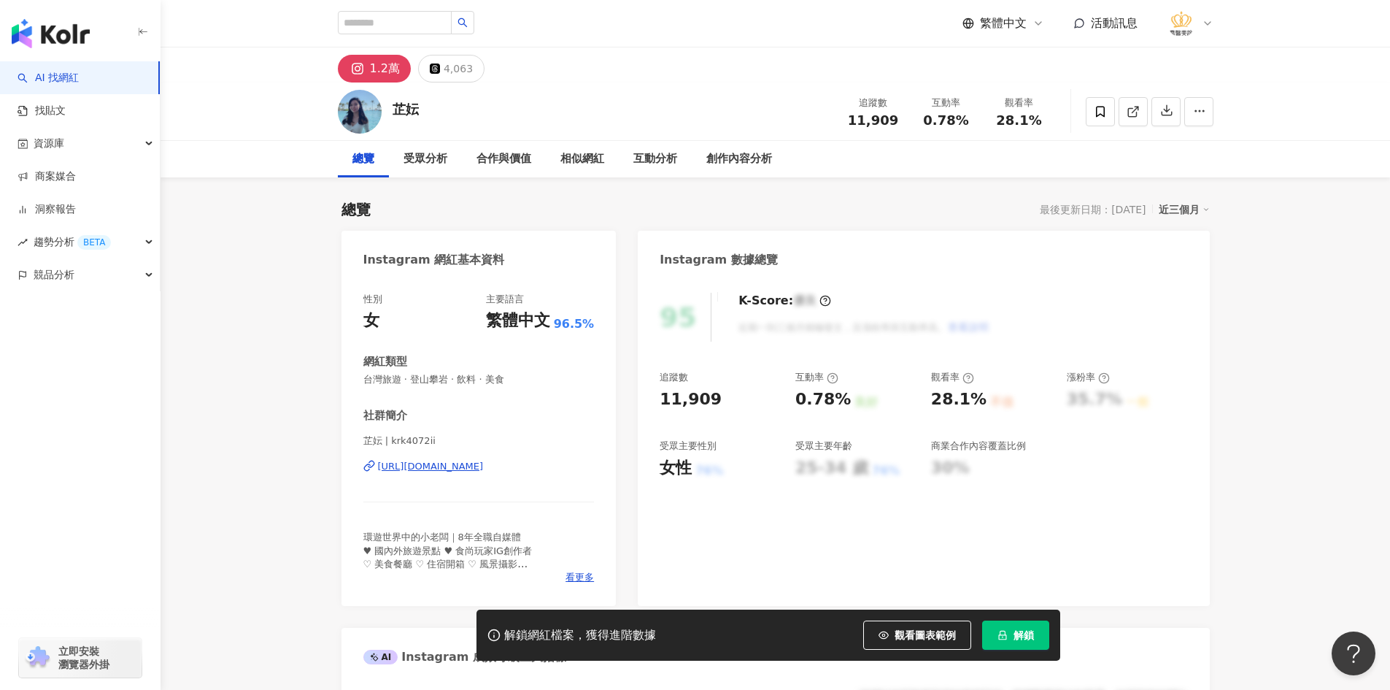
click at [481, 472] on div "[URL][DOMAIN_NAME]" at bounding box center [431, 466] width 106 height 13
click at [1104, 108] on icon at bounding box center [1100, 111] width 9 height 11
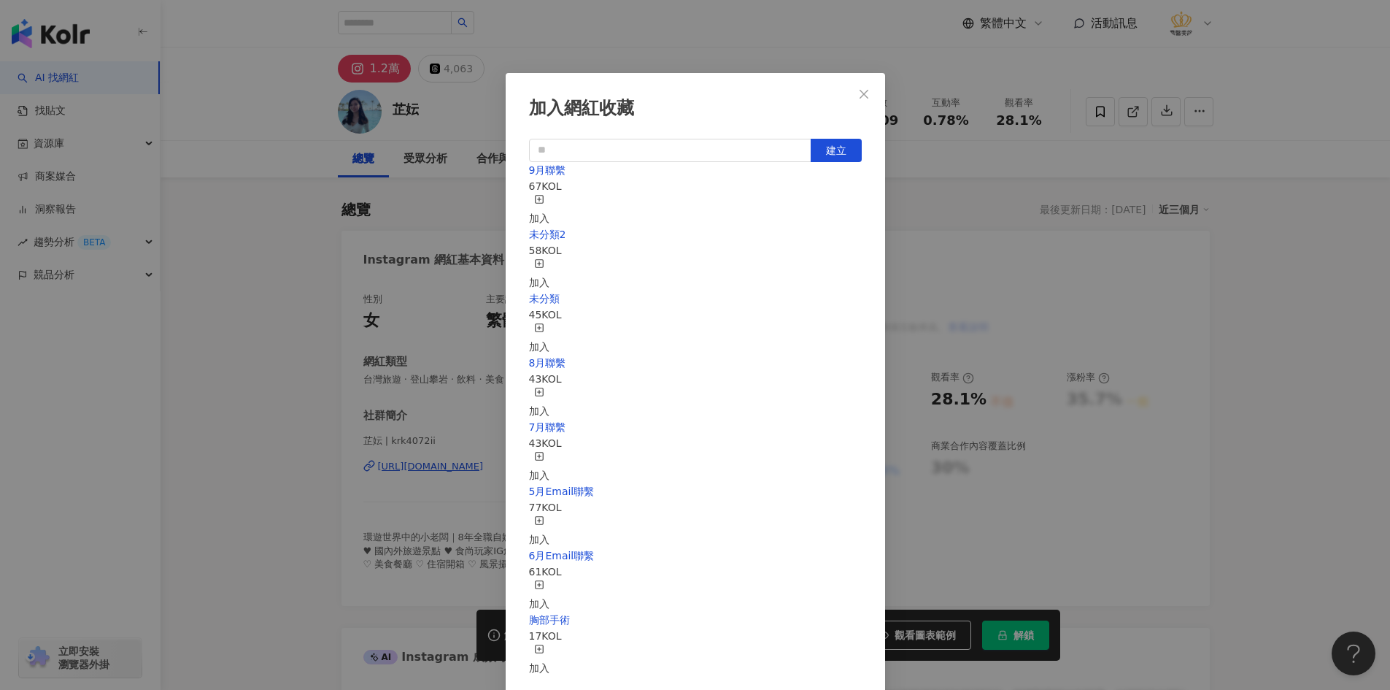
click at [544, 202] on icon "button" at bounding box center [539, 199] width 10 height 10
click at [301, 290] on div "加入網紅收藏 建立 9月聯繫 68 KOL 已加入 未分類2 58 KOL 加入 未分類 45 KOL 加入 8月聯繫 43 KOL 加入 7月聯繫 43 K…" at bounding box center [695, 345] width 1390 height 690
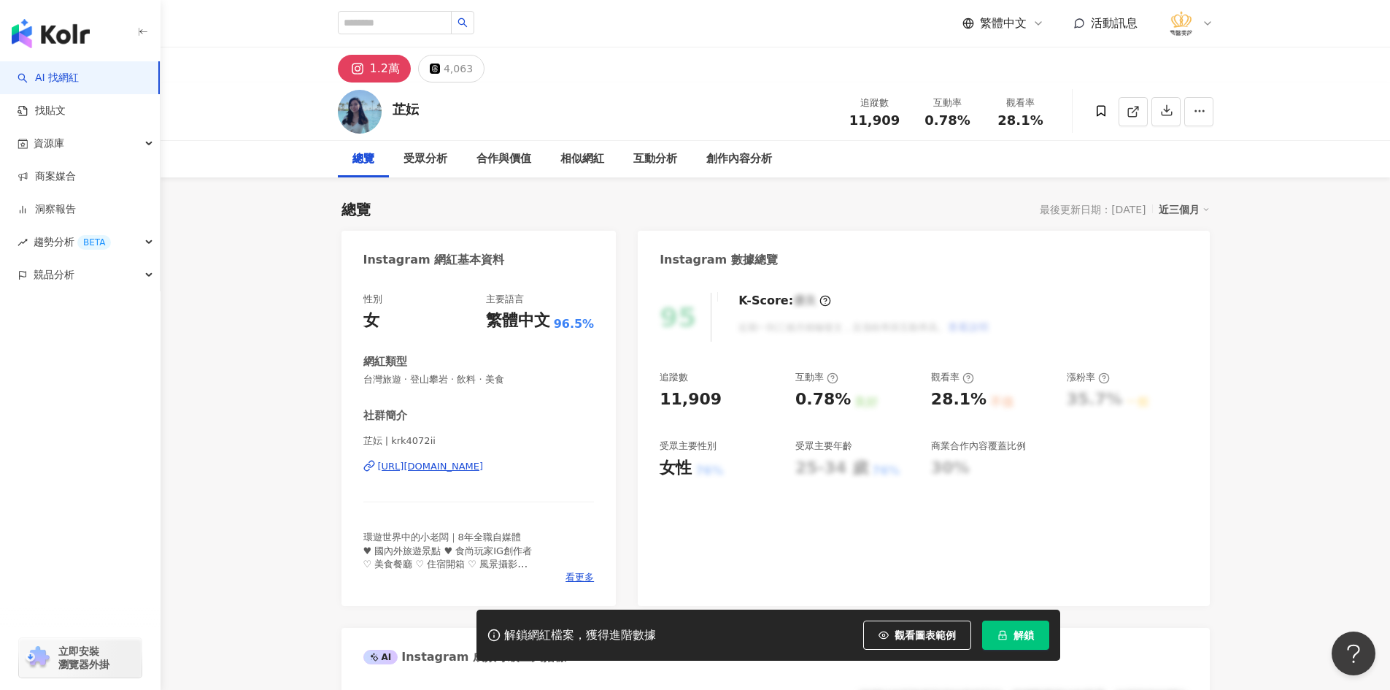
click at [430, 470] on div "https://www.instagram.com/krk4072ii/" at bounding box center [431, 466] width 106 height 13
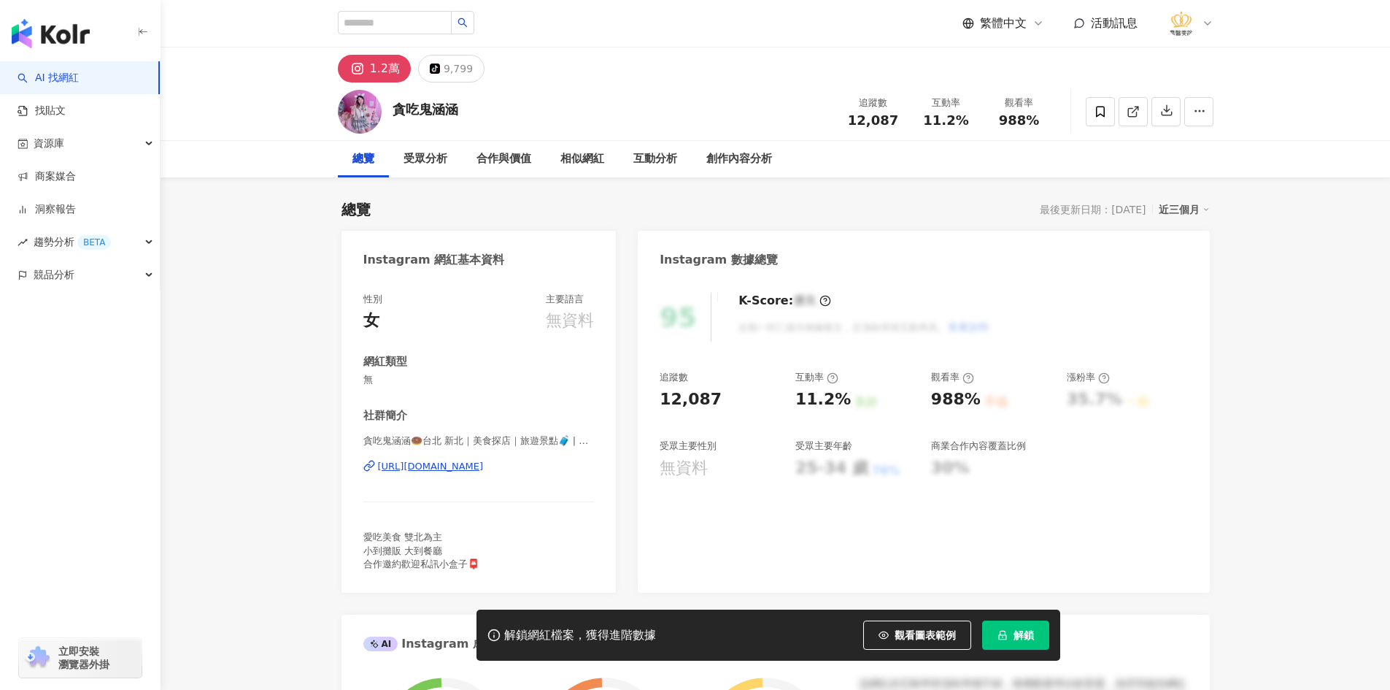
click at [447, 463] on div "https://www.instagram.com/e6102811/" at bounding box center [431, 466] width 106 height 13
click at [1097, 113] on icon at bounding box center [1100, 111] width 9 height 11
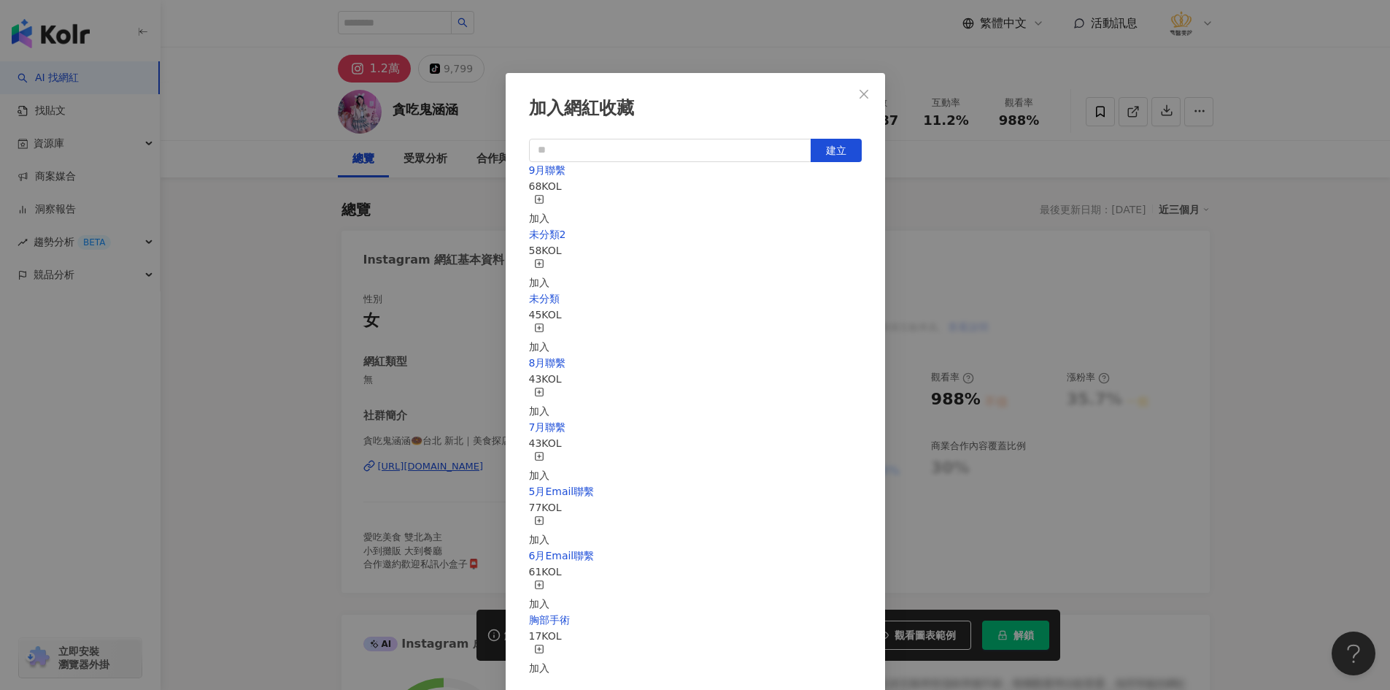
click at [550, 198] on div "加入" at bounding box center [539, 210] width 20 height 32
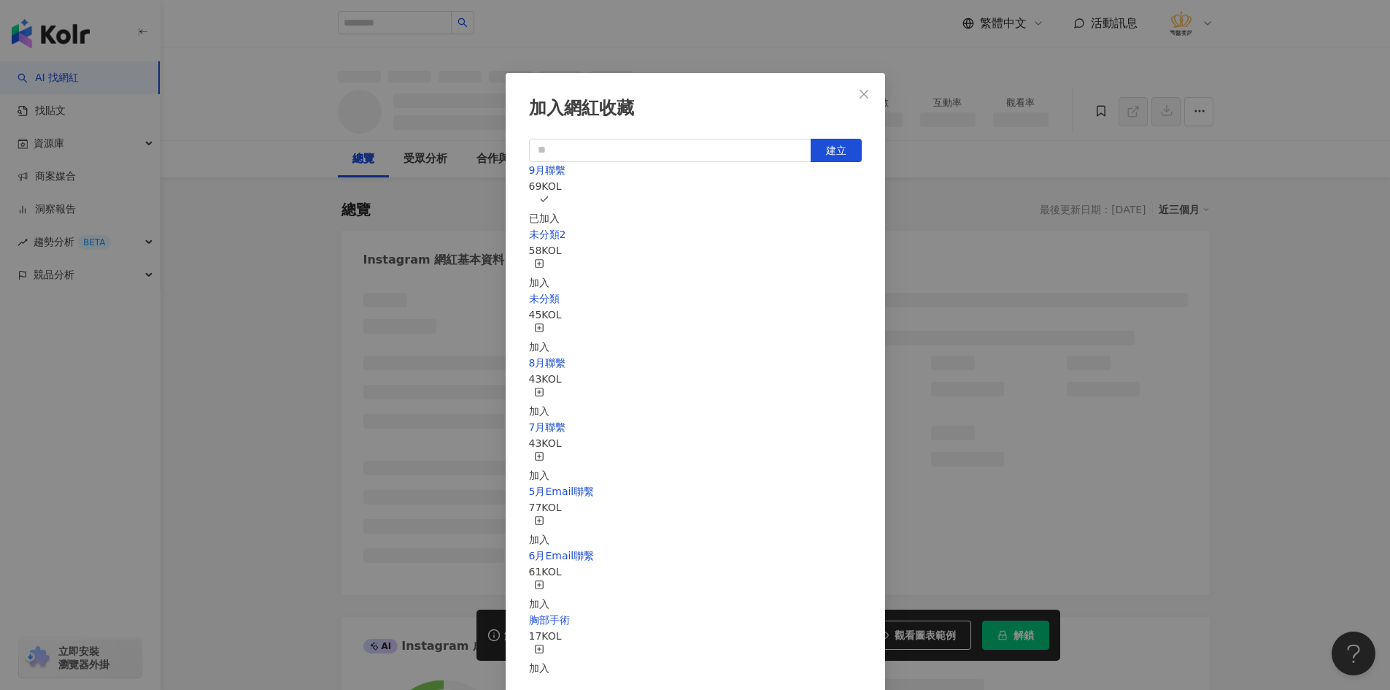
click at [308, 297] on div "加入網紅收藏 建立 9月聯繫 69 KOL 已加入 未分類2 58 KOL 加入 未分類 45 KOL 加入 8月聯繫 43 KOL 加入 7月聯繫 43 K…" at bounding box center [695, 345] width 1390 height 690
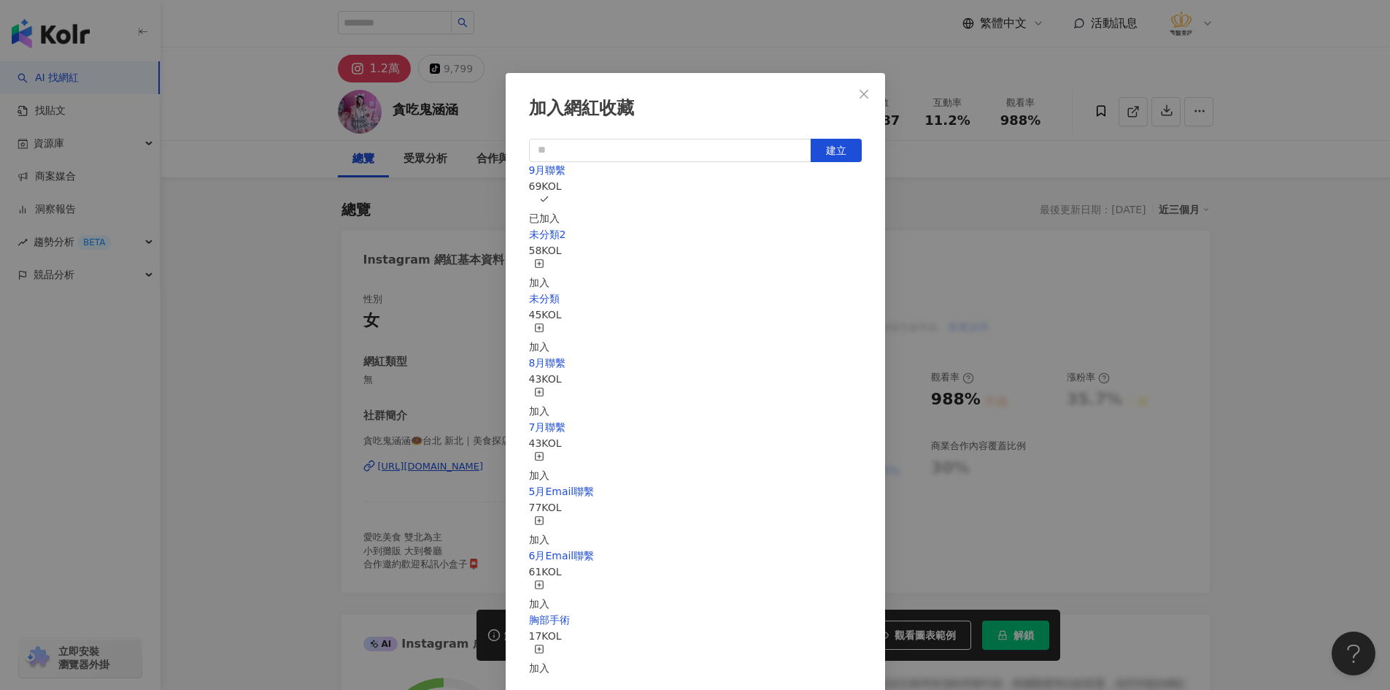
click at [312, 282] on div "加入網紅收藏 建立 9月聯繫 69 KOL 已加入 未分類2 58 KOL 加入 未分類 45 KOL 加入 8月聯繫 43 KOL 加入 7月聯繫 43 K…" at bounding box center [695, 345] width 1390 height 690
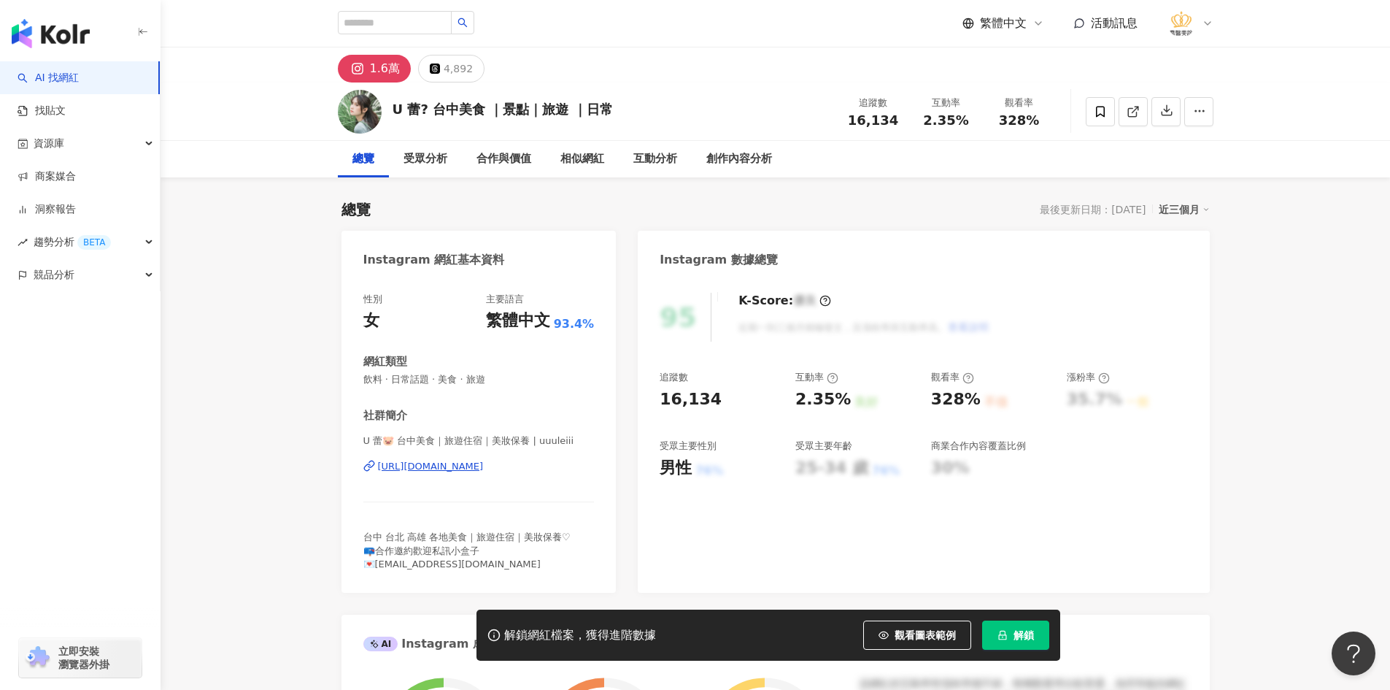
click at [425, 468] on div "[URL][DOMAIN_NAME]" at bounding box center [431, 466] width 106 height 13
click at [1100, 109] on icon at bounding box center [1100, 111] width 13 height 13
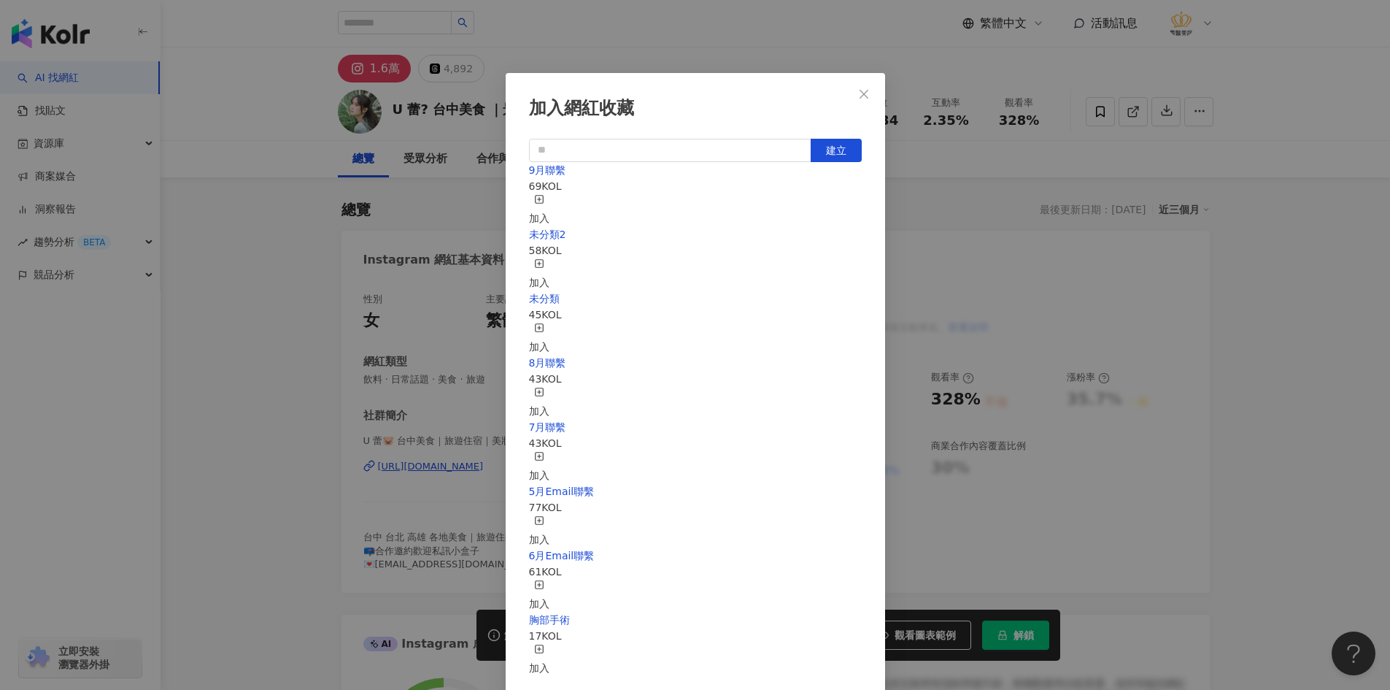
click at [544, 206] on span "button" at bounding box center [539, 202] width 10 height 12
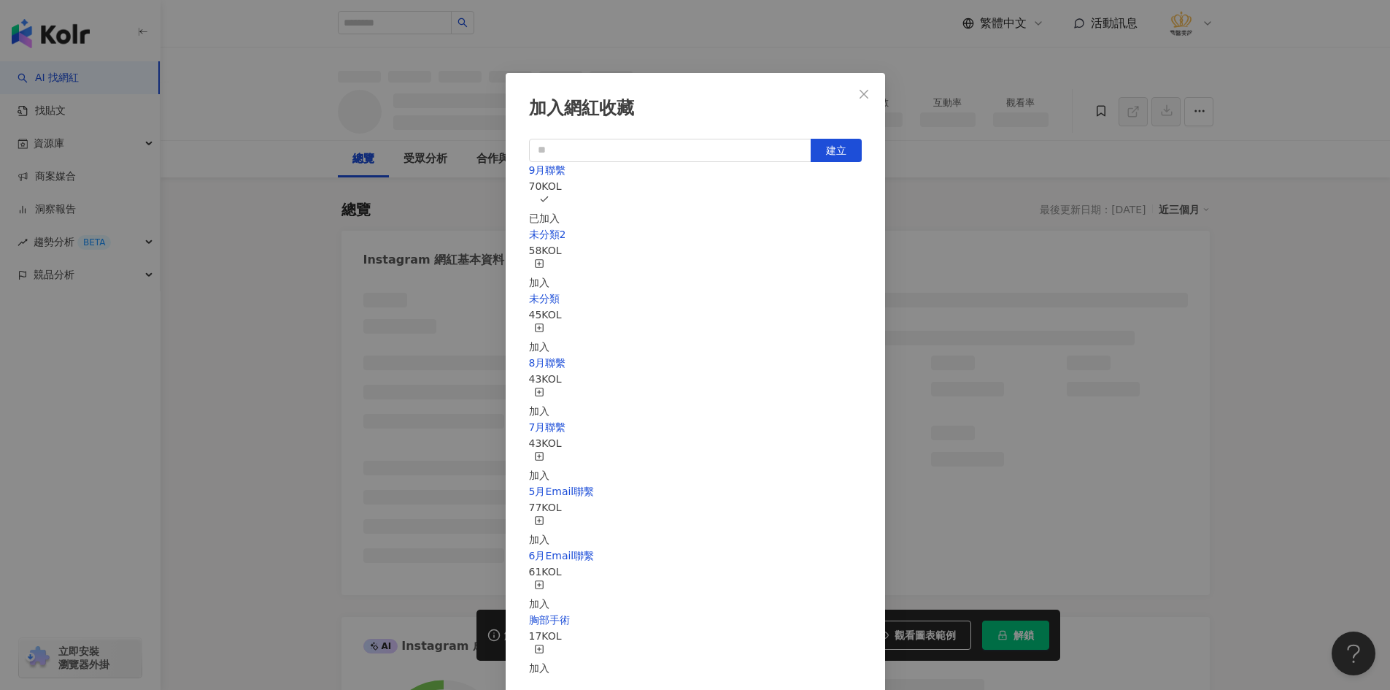
drag, startPoint x: 260, startPoint y: 324, endPoint x: 189, endPoint y: 26, distance: 306.8
click at [260, 325] on div "加入網紅收藏 建立 9月聯繫 70 KOL 已加入 未分類2 58 KOL 加入 未分類 45 KOL 加入 8月聯繫 43 KOL 加入 7月聯繫 43 K…" at bounding box center [695, 345] width 1390 height 690
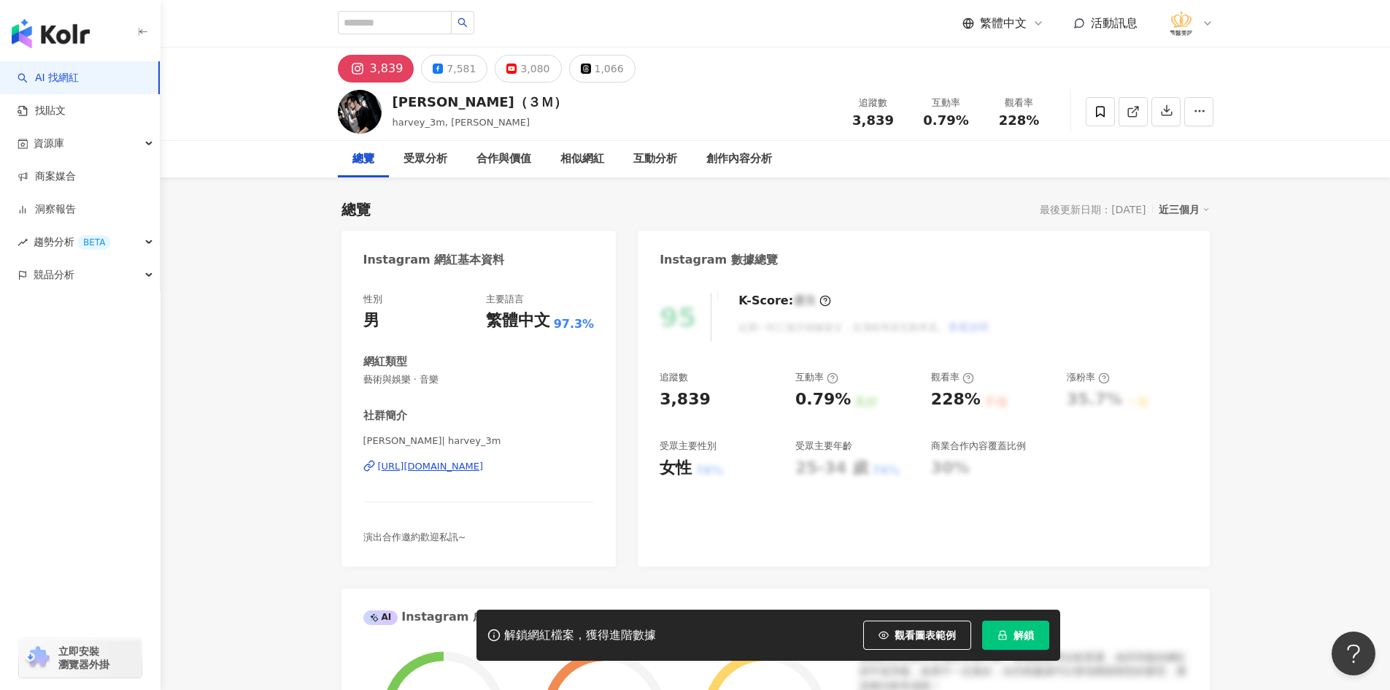
click at [417, 468] on div "[URL][DOMAIN_NAME]" at bounding box center [431, 466] width 106 height 13
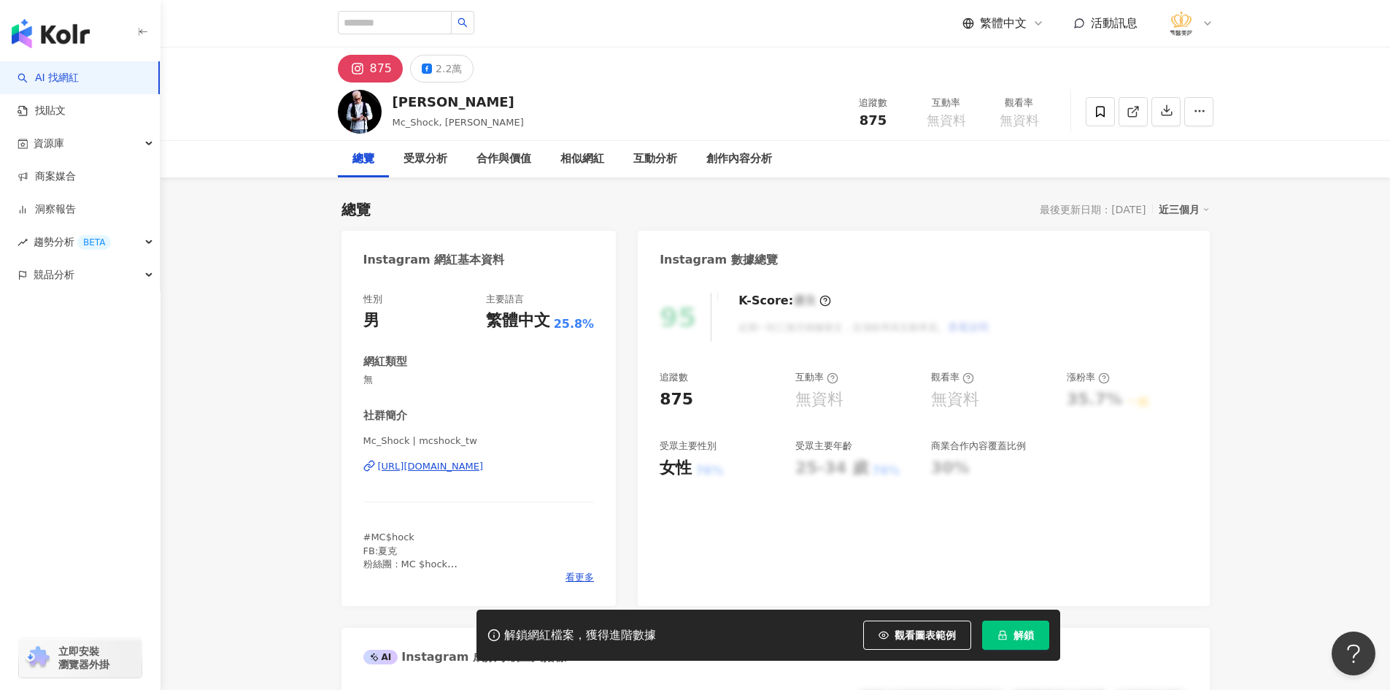
drag, startPoint x: 436, startPoint y: 363, endPoint x: 439, endPoint y: 469, distance: 105.9
click at [439, 469] on div "https://www.instagram.com/mcshock_tw/" at bounding box center [431, 466] width 106 height 13
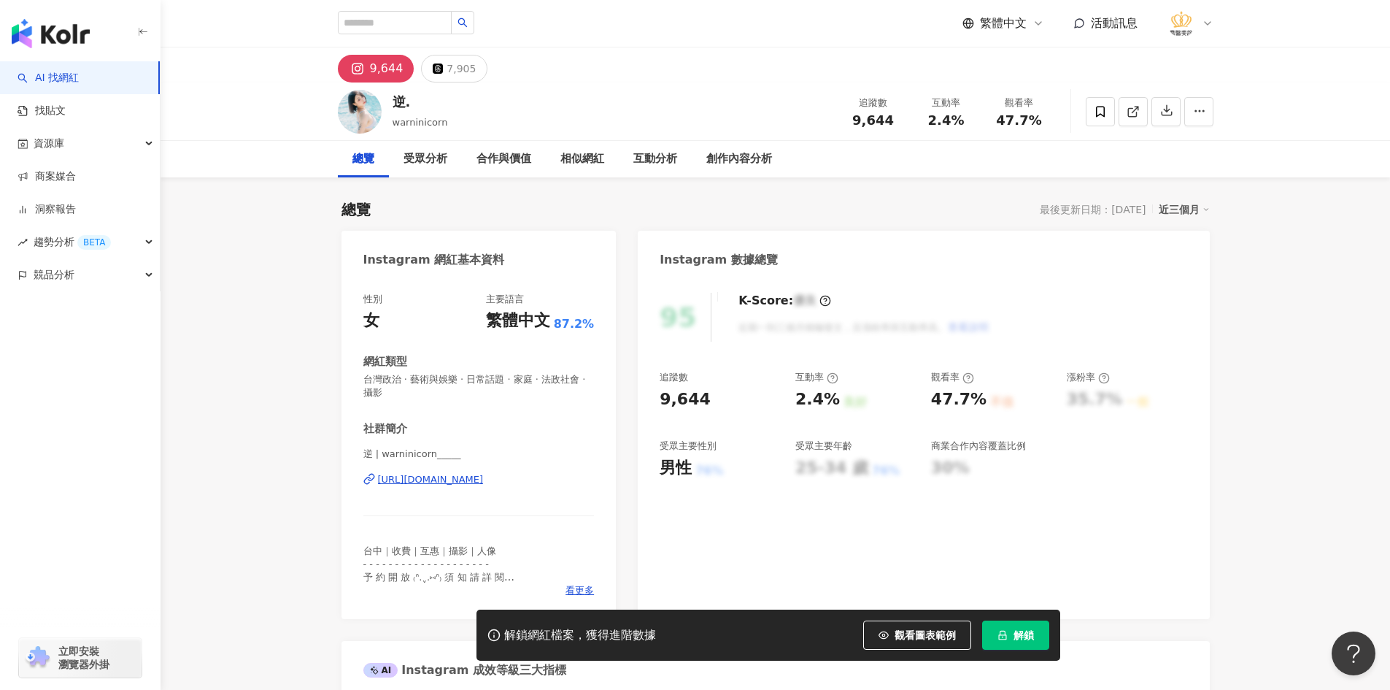
click at [471, 479] on div "[URL][DOMAIN_NAME]" at bounding box center [431, 479] width 106 height 13
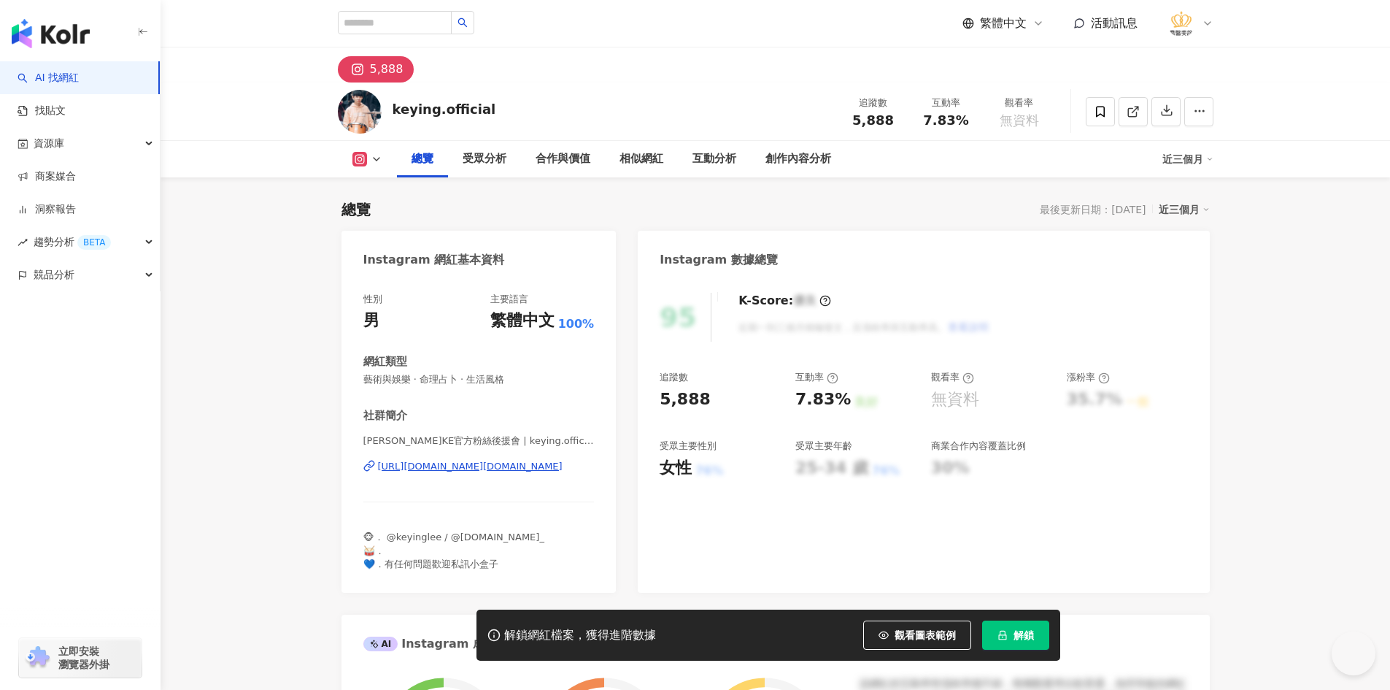
click at [427, 434] on div "李科穎KE官方粉絲後援會 | keying.official https://www.instagram.com/keying.official/" at bounding box center [478, 476] width 231 height 85
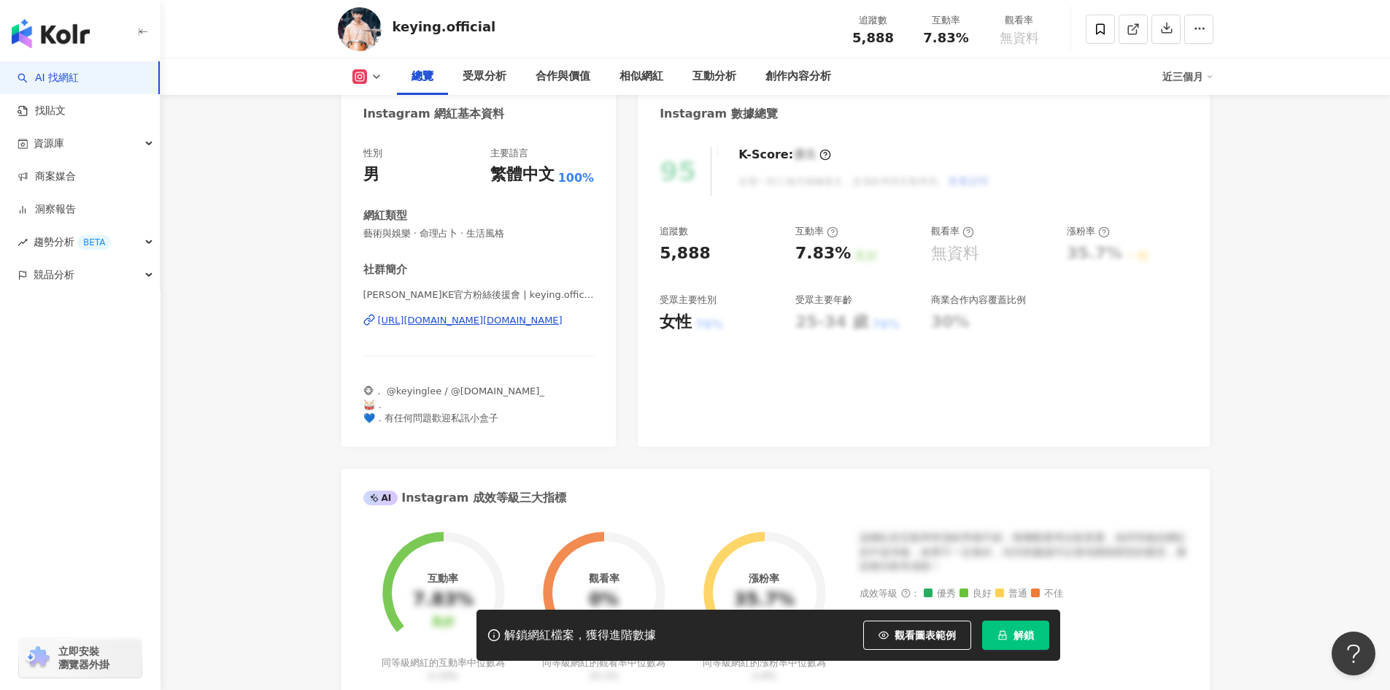
click at [427, 321] on div "https://www.instagram.com/keying.official/" at bounding box center [470, 320] width 185 height 13
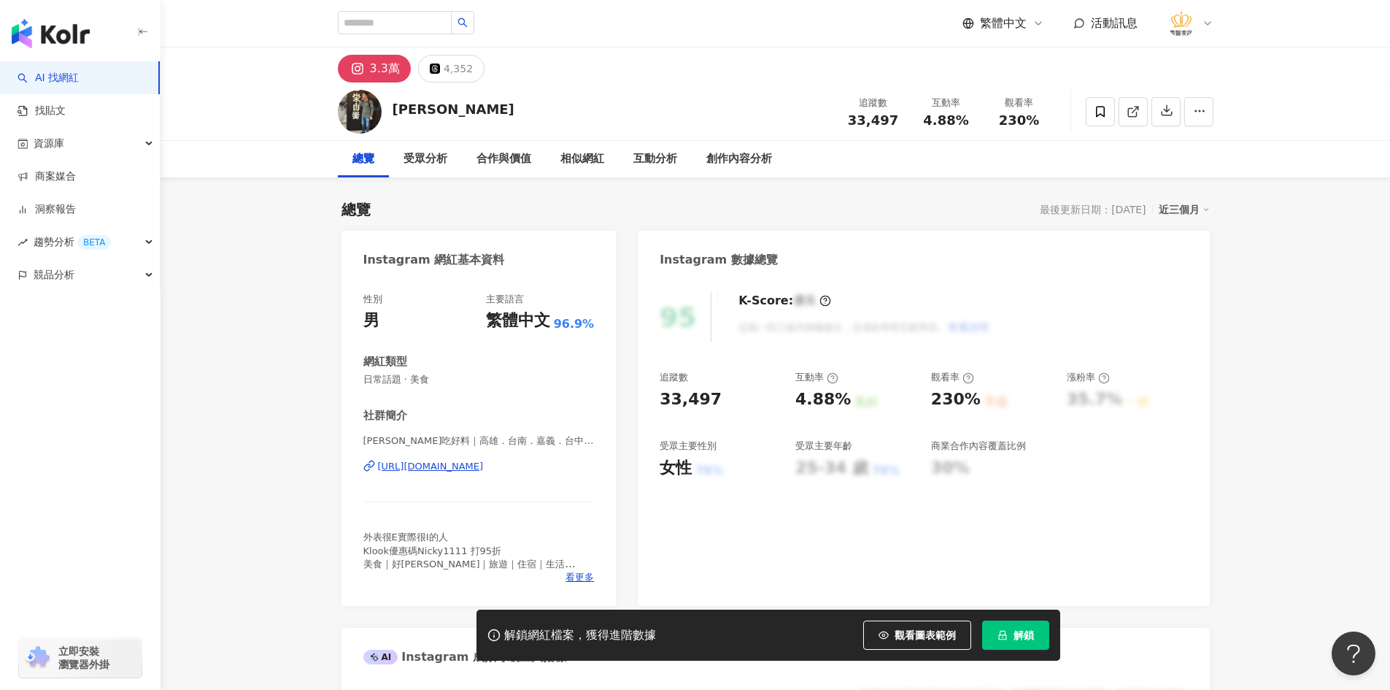
click at [484, 462] on div "[URL][DOMAIN_NAME]" at bounding box center [431, 466] width 106 height 13
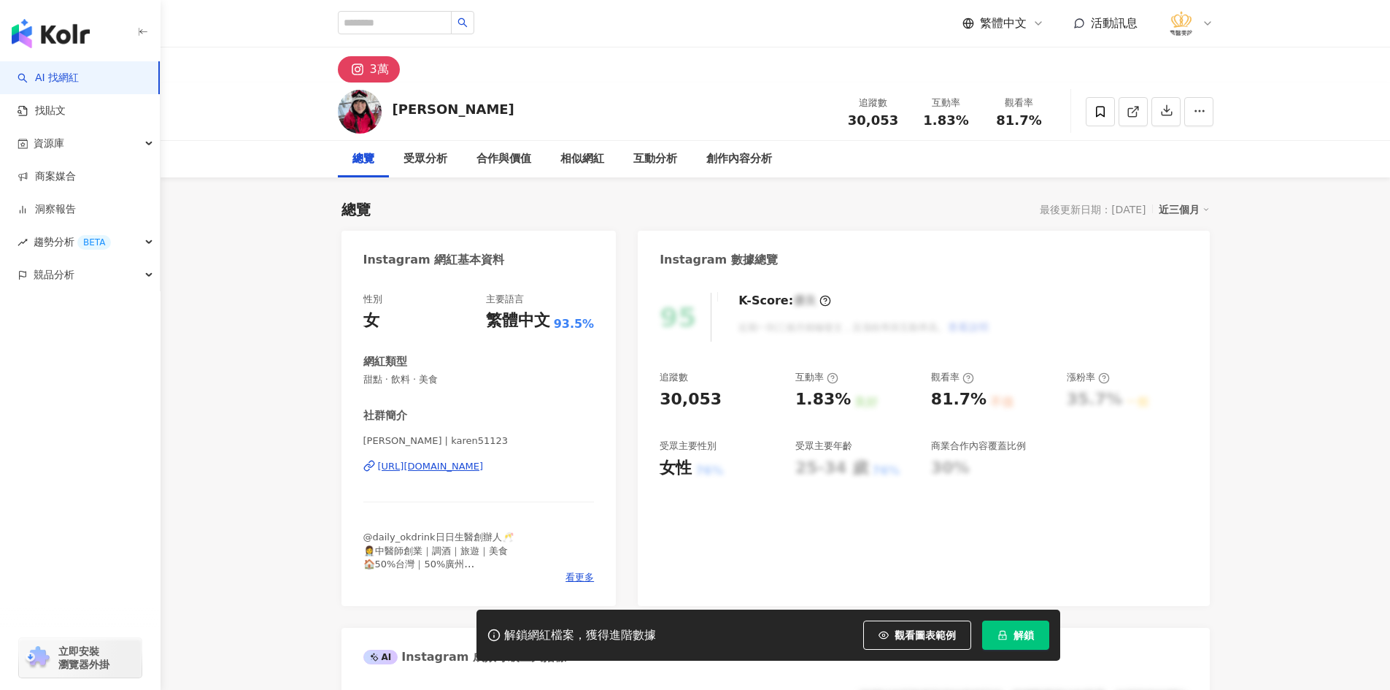
click at [433, 460] on div "[URL][DOMAIN_NAME]" at bounding box center [431, 466] width 106 height 13
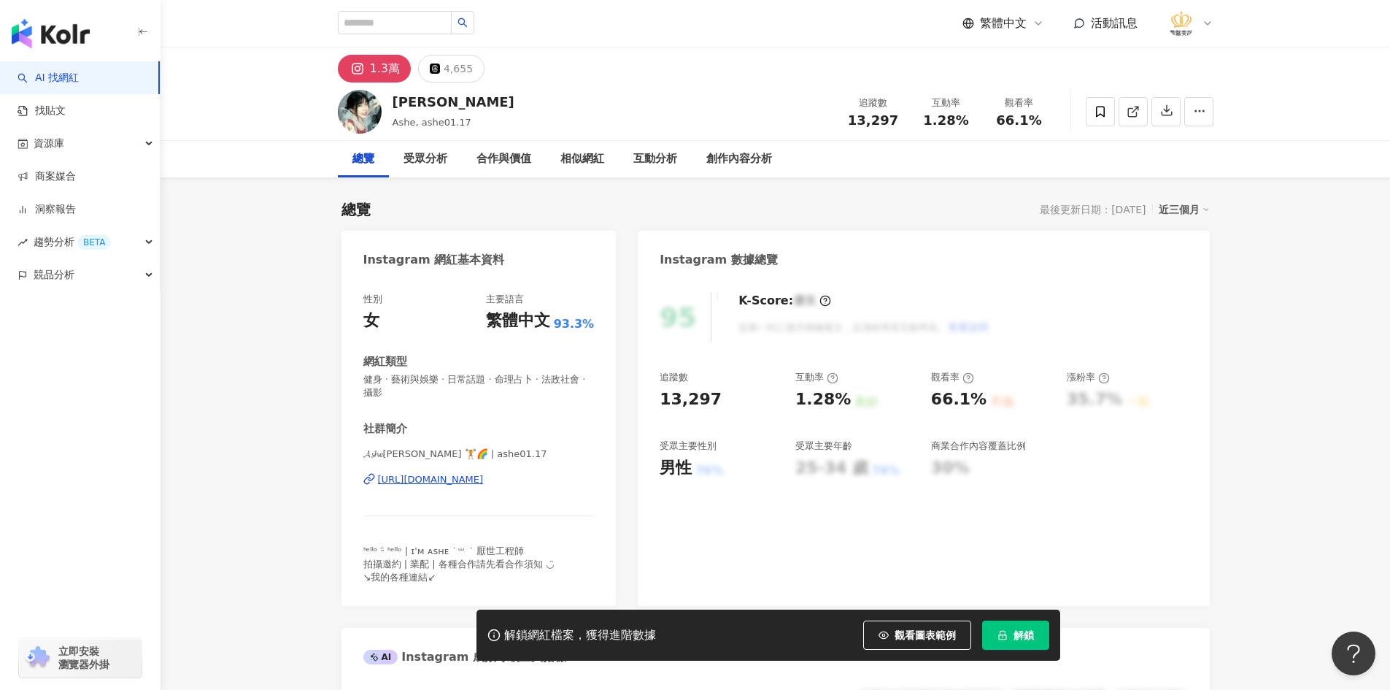
click at [464, 473] on div "[URL][DOMAIN_NAME]" at bounding box center [431, 479] width 106 height 13
